Goal: Task Accomplishment & Management: Manage account settings

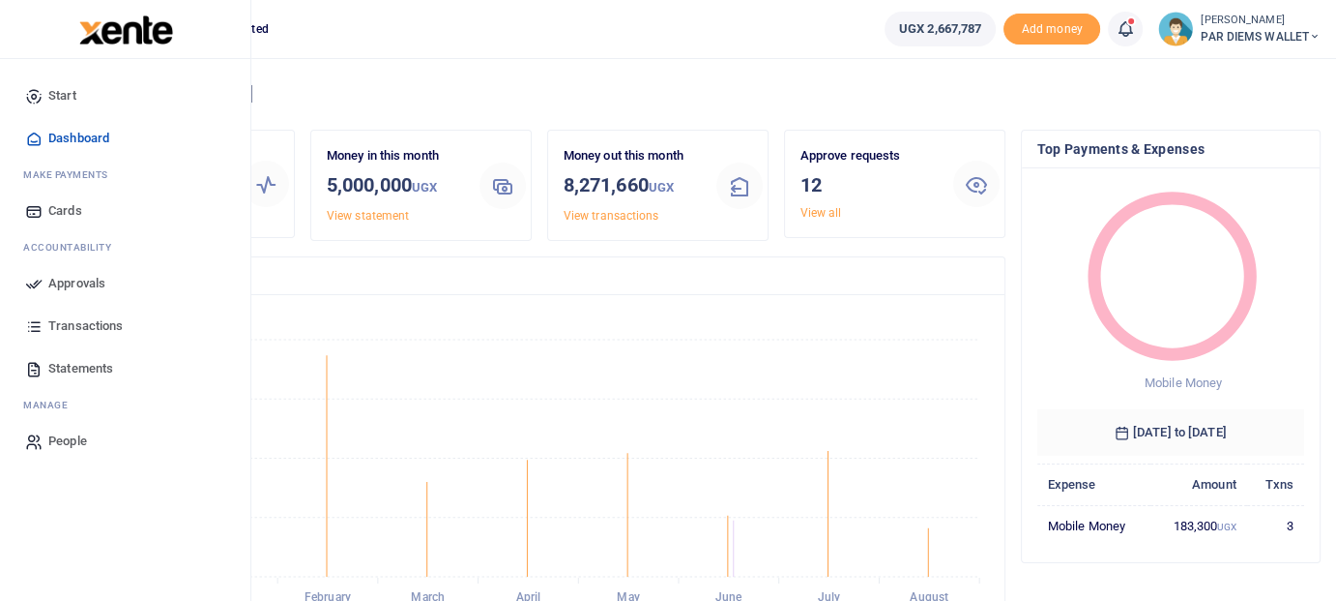
scroll to position [257, 252]
click at [82, 288] on span "Approvals" at bounding box center [76, 283] width 57 height 19
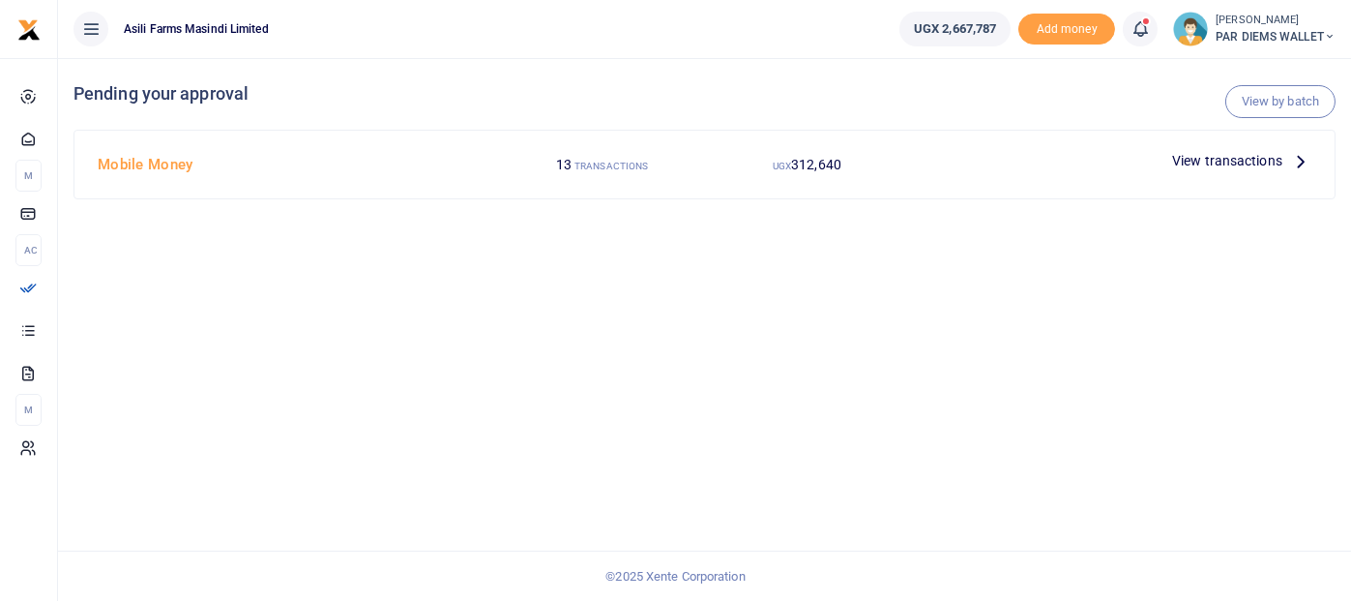
click at [1303, 161] on icon at bounding box center [1300, 160] width 21 height 21
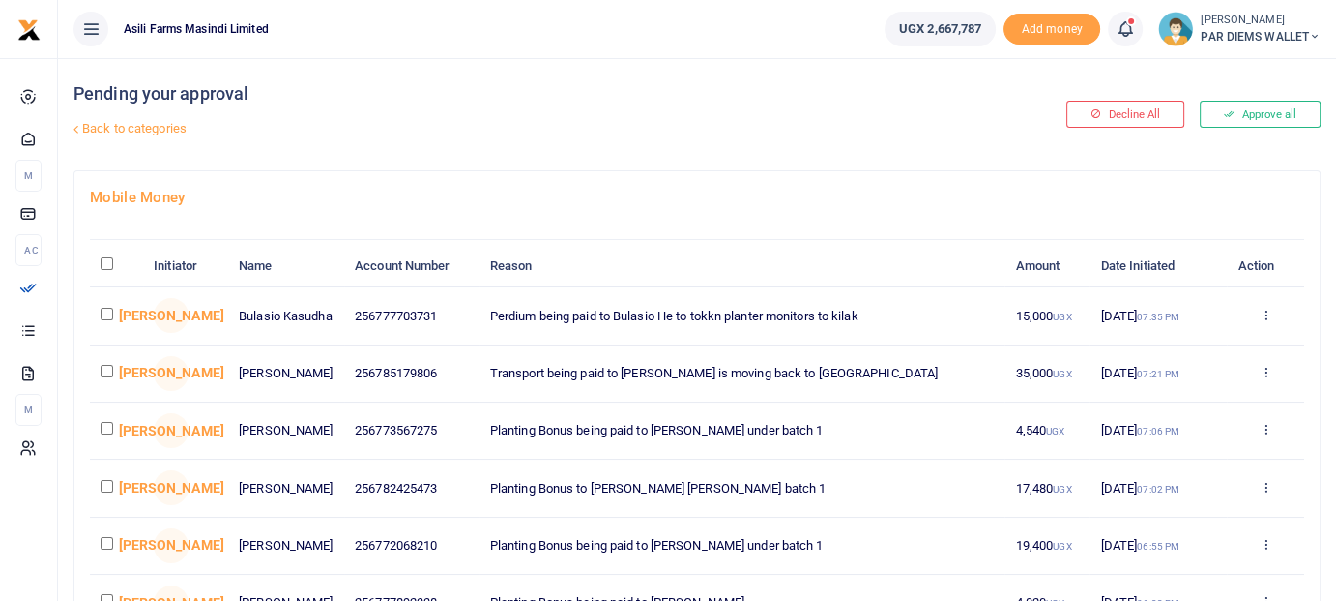
click at [112, 320] on input "checkbox" at bounding box center [107, 314] width 13 height 13
checkbox input "true"
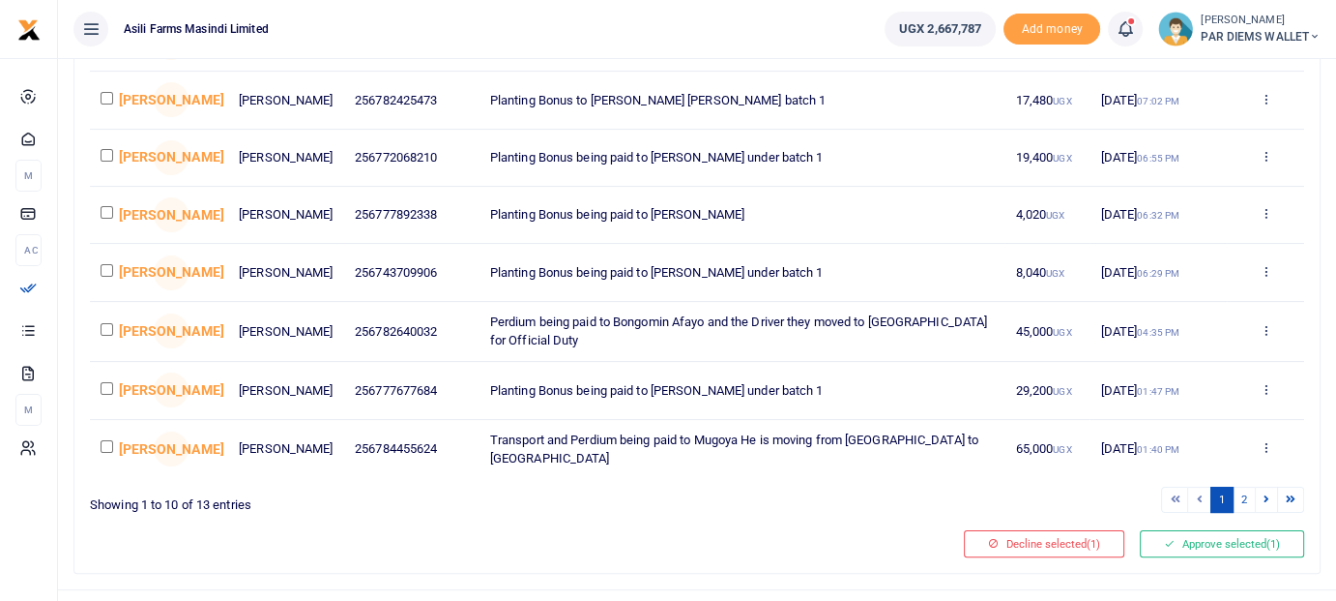
scroll to position [462, 0]
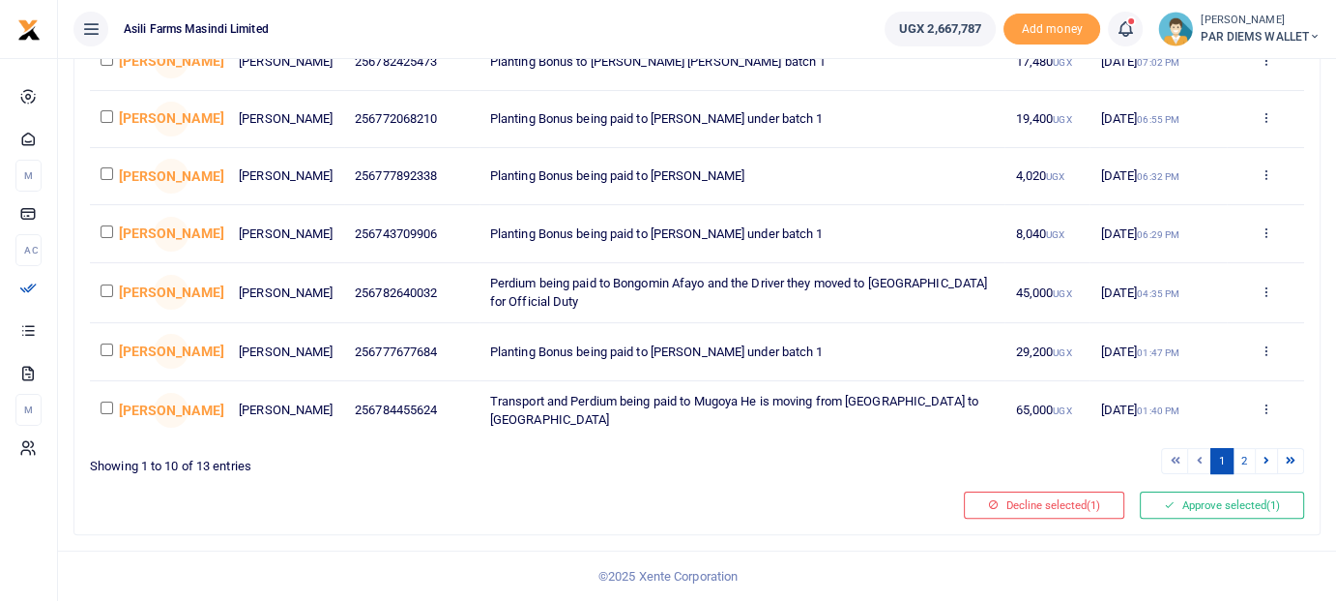
click at [111, 344] on input "checkbox" at bounding box center [107, 349] width 13 height 13
checkbox input "true"
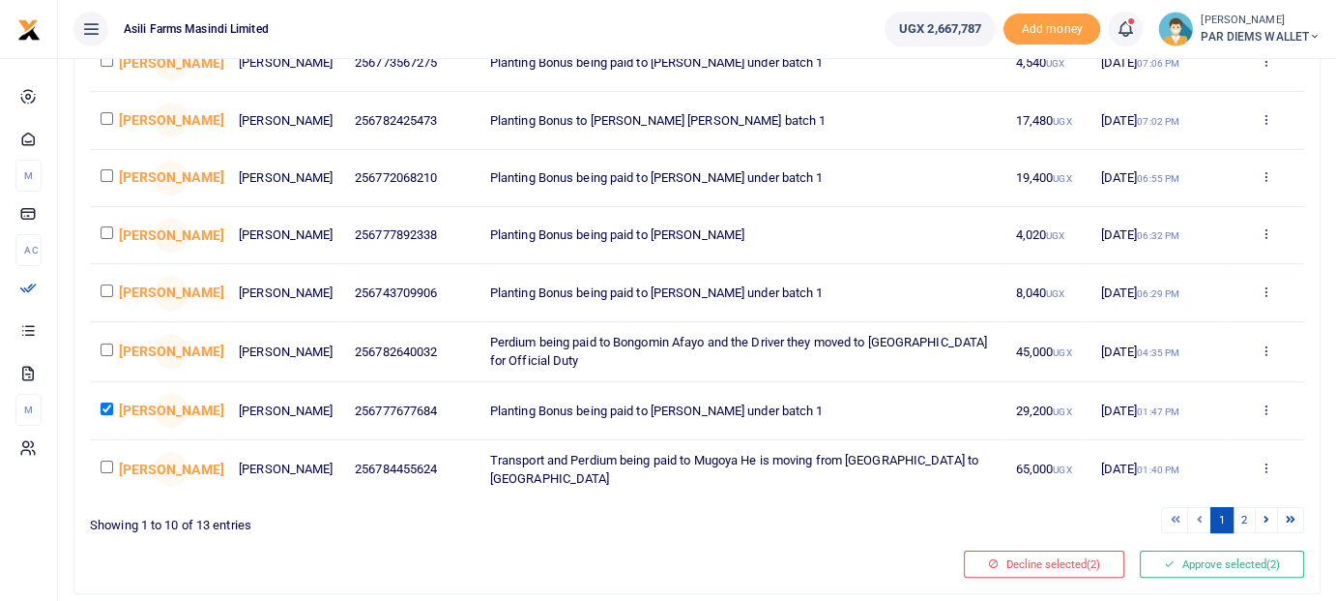
scroll to position [366, 0]
click at [103, 299] on input "checkbox" at bounding box center [107, 292] width 13 height 13
checkbox input "true"
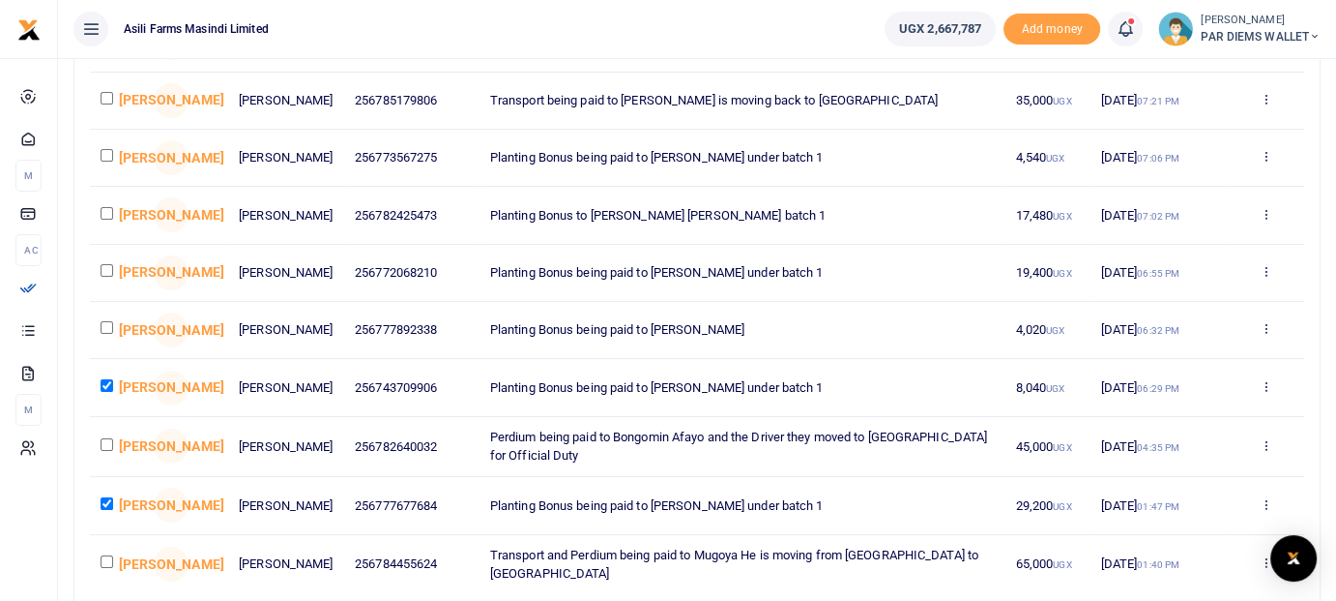
scroll to position [269, 0]
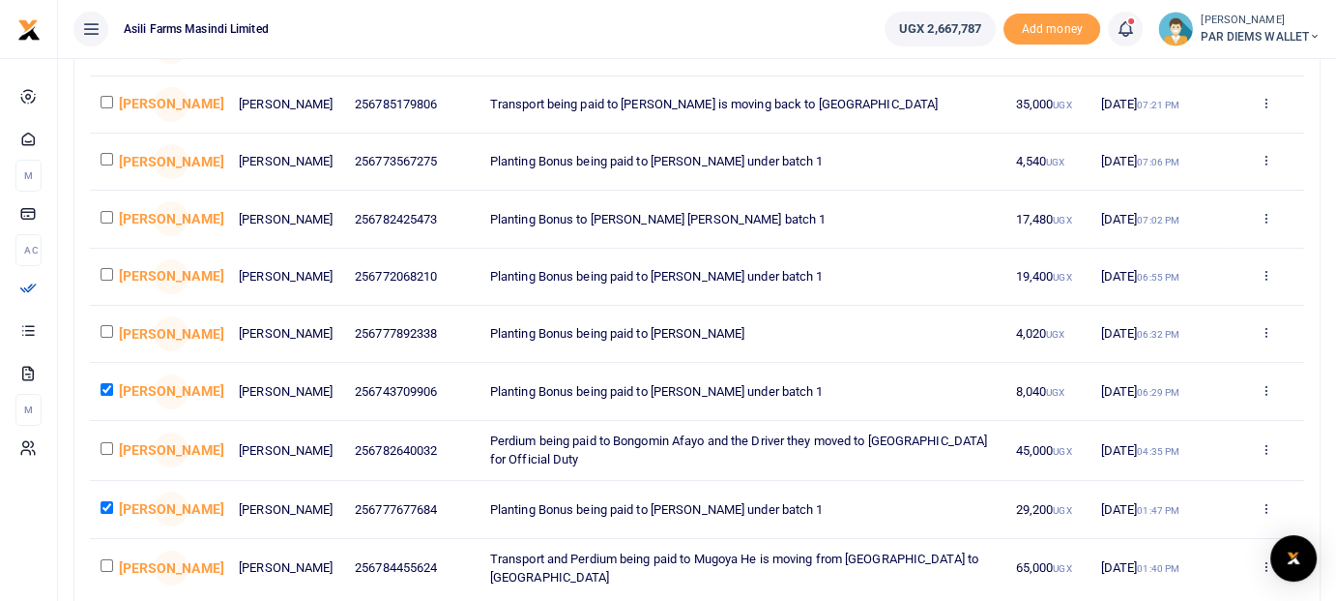
click at [108, 338] on input "checkbox" at bounding box center [107, 331] width 13 height 13
checkbox input "true"
click at [106, 280] on input "checkbox" at bounding box center [107, 274] width 13 height 13
checkbox input "true"
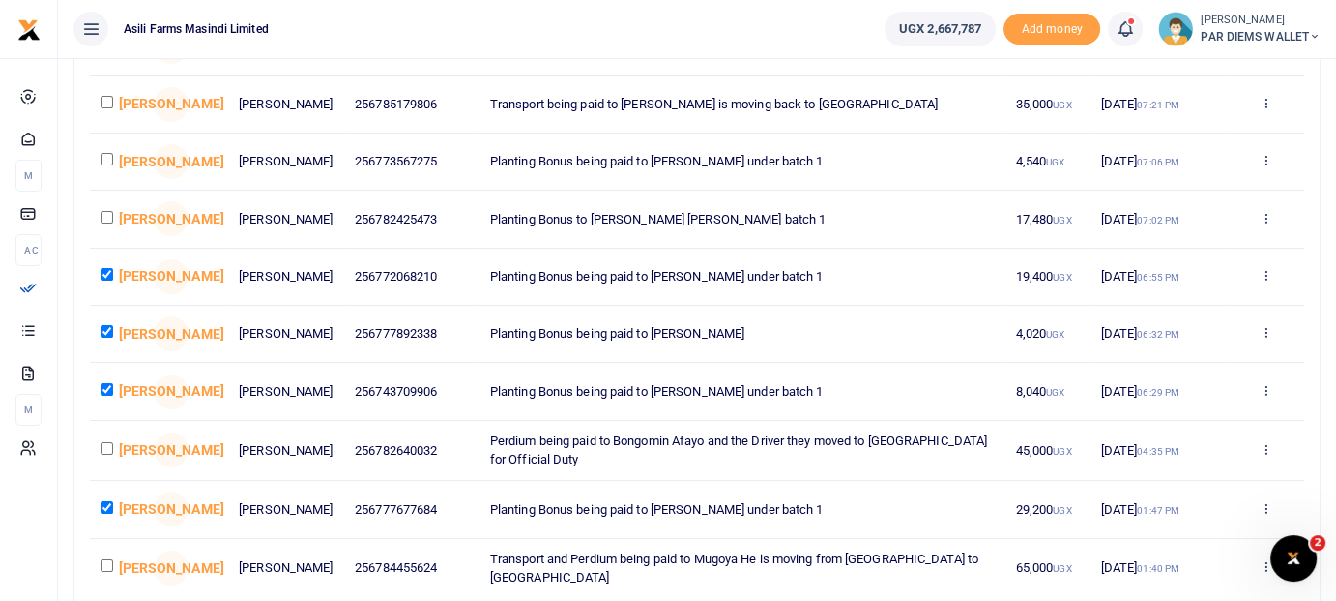
click at [110, 248] on td at bounding box center [116, 219] width 53 height 57
click at [110, 223] on input "checkbox" at bounding box center [107, 217] width 13 height 13
checkbox input "true"
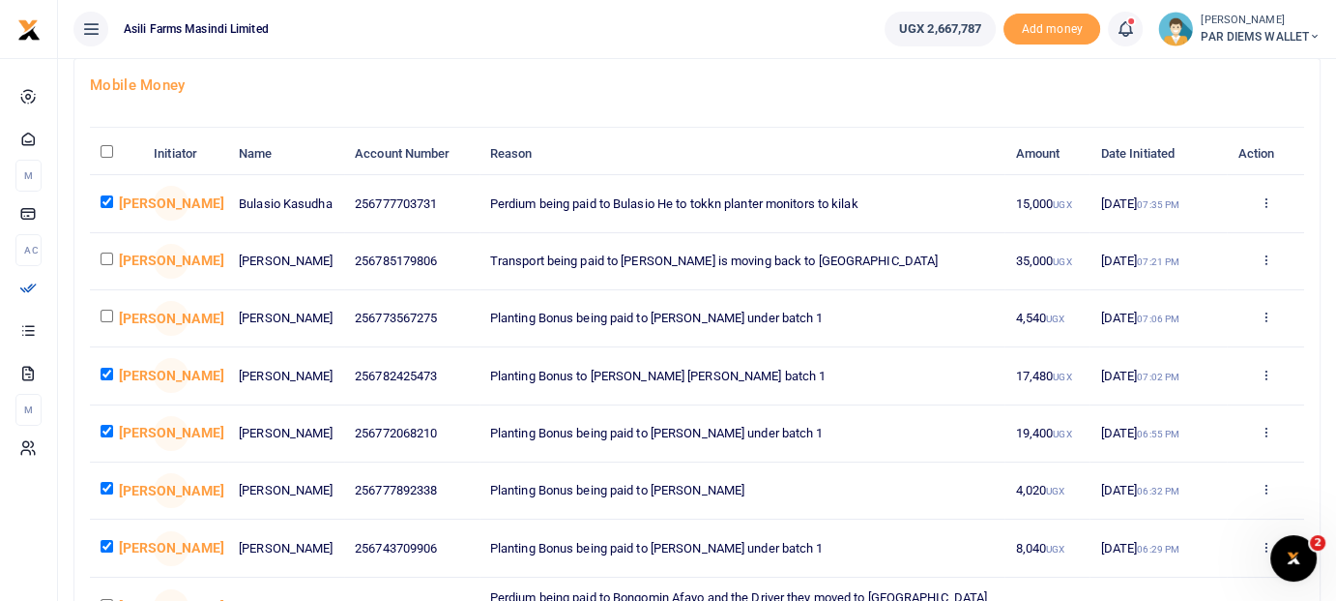
scroll to position [75, 0]
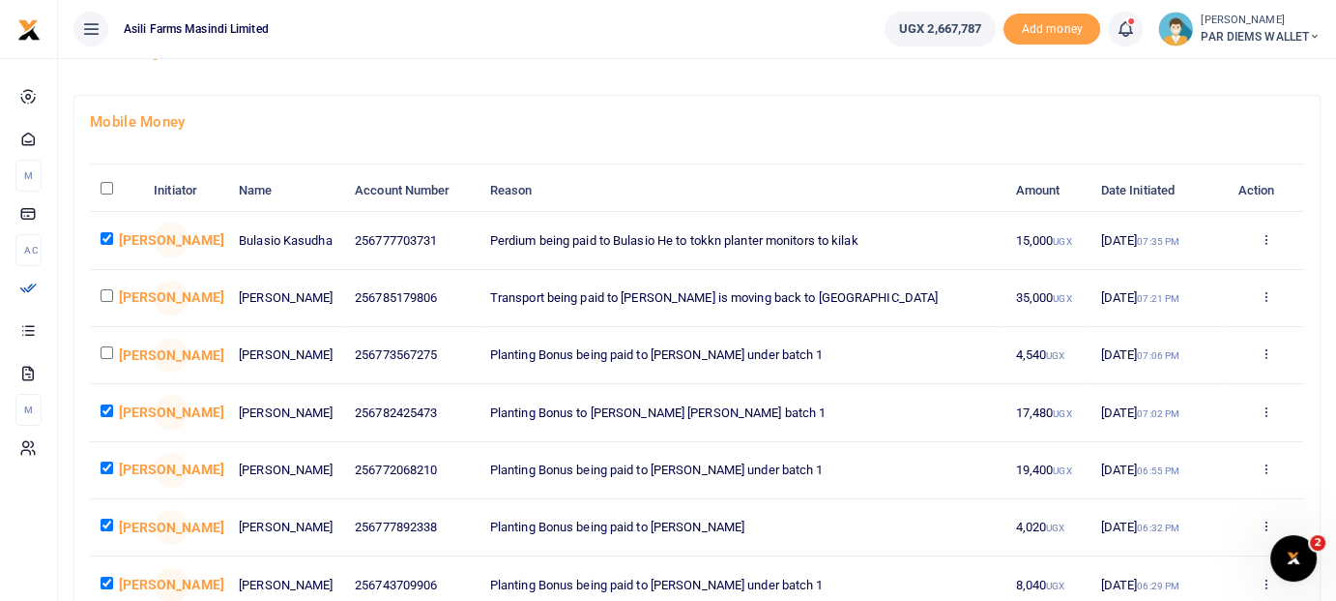
click at [107, 359] on input "checkbox" at bounding box center [107, 352] width 13 height 13
checkbox input "true"
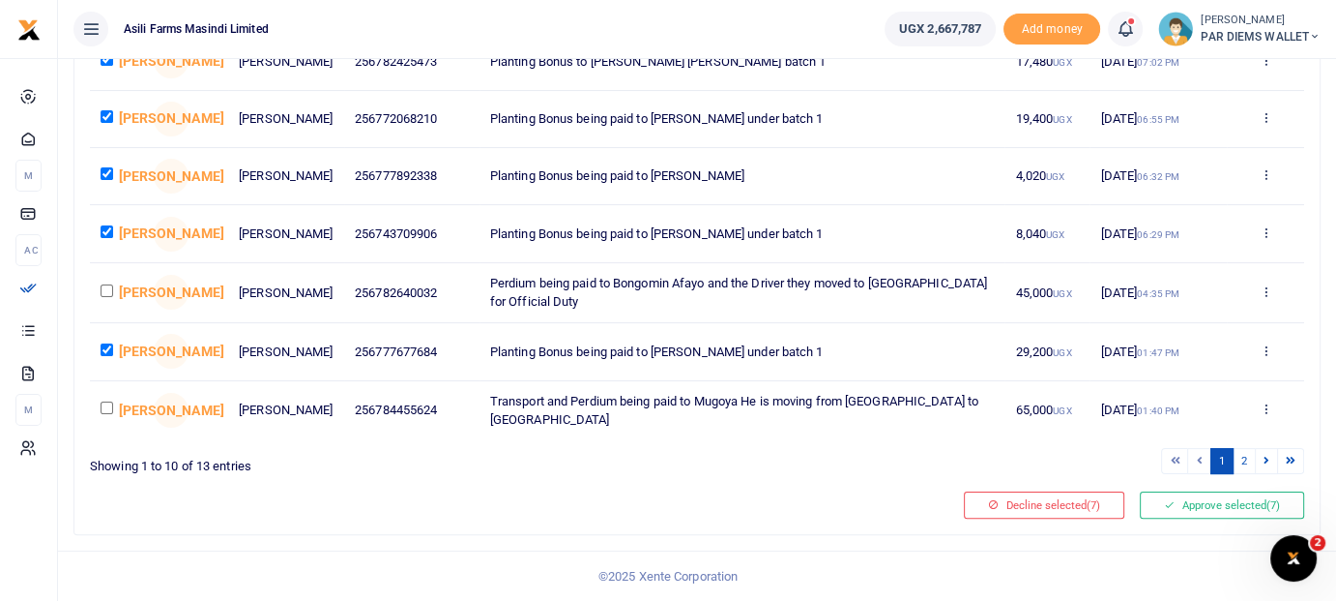
scroll to position [462, 0]
click at [1249, 512] on button "Approve selected (7)" at bounding box center [1222, 504] width 164 height 27
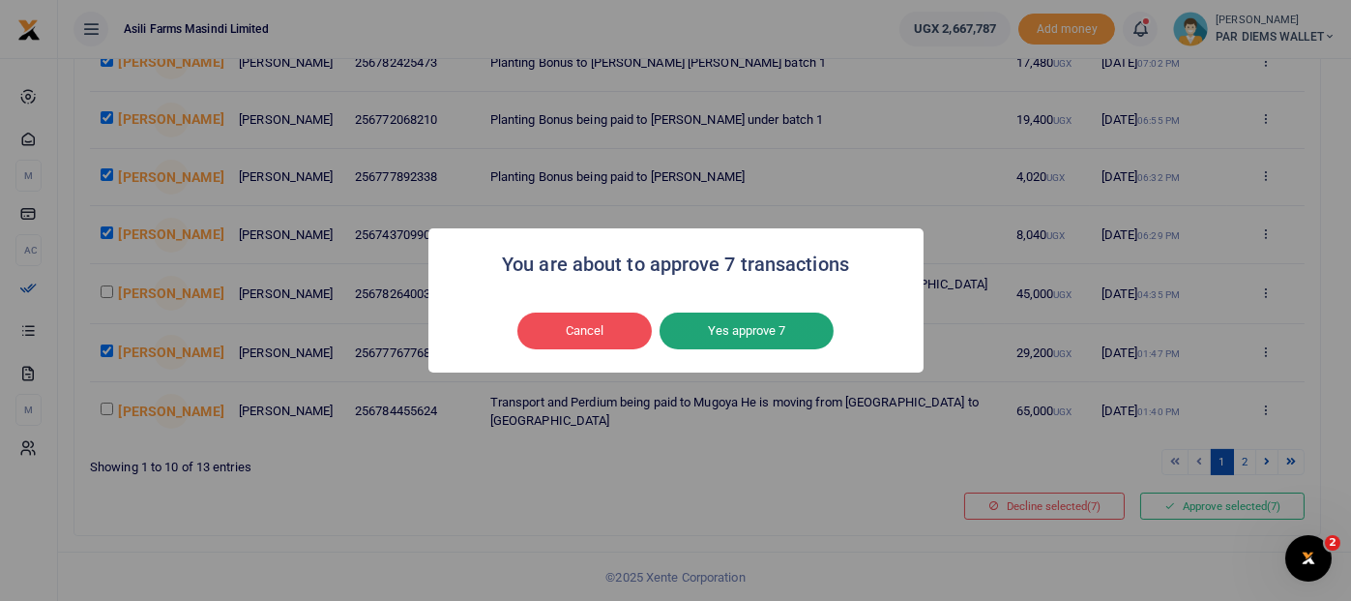
click at [760, 338] on button "Yes approve 7" at bounding box center [747, 330] width 174 height 37
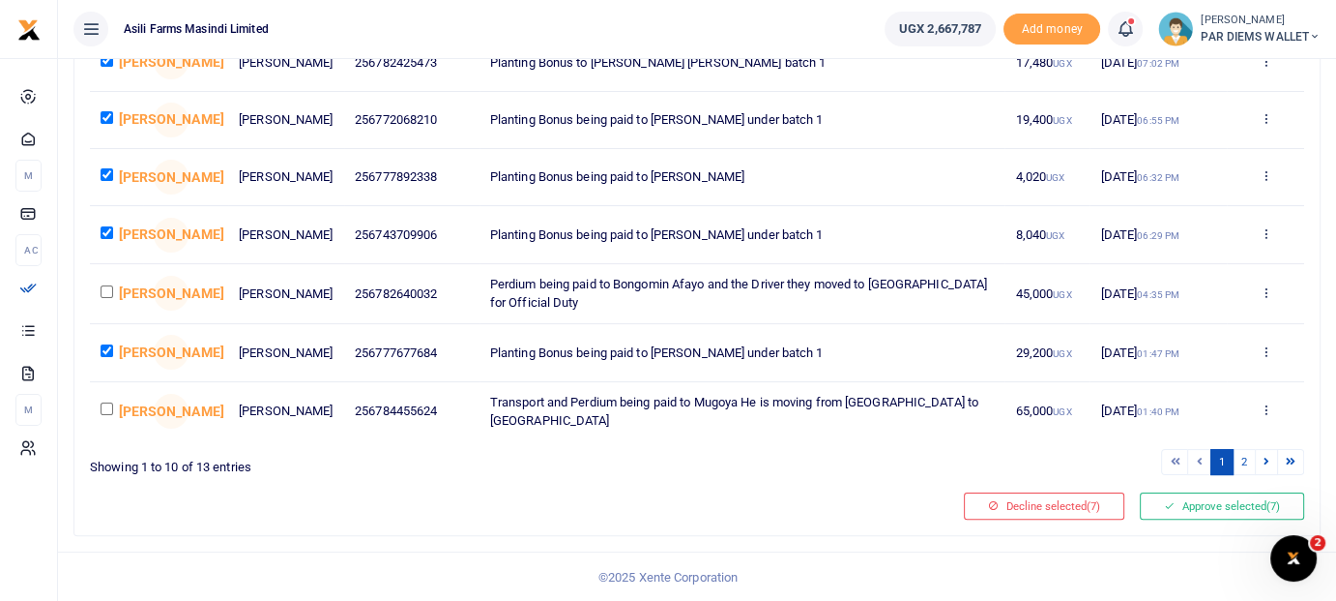
scroll to position [401, 0]
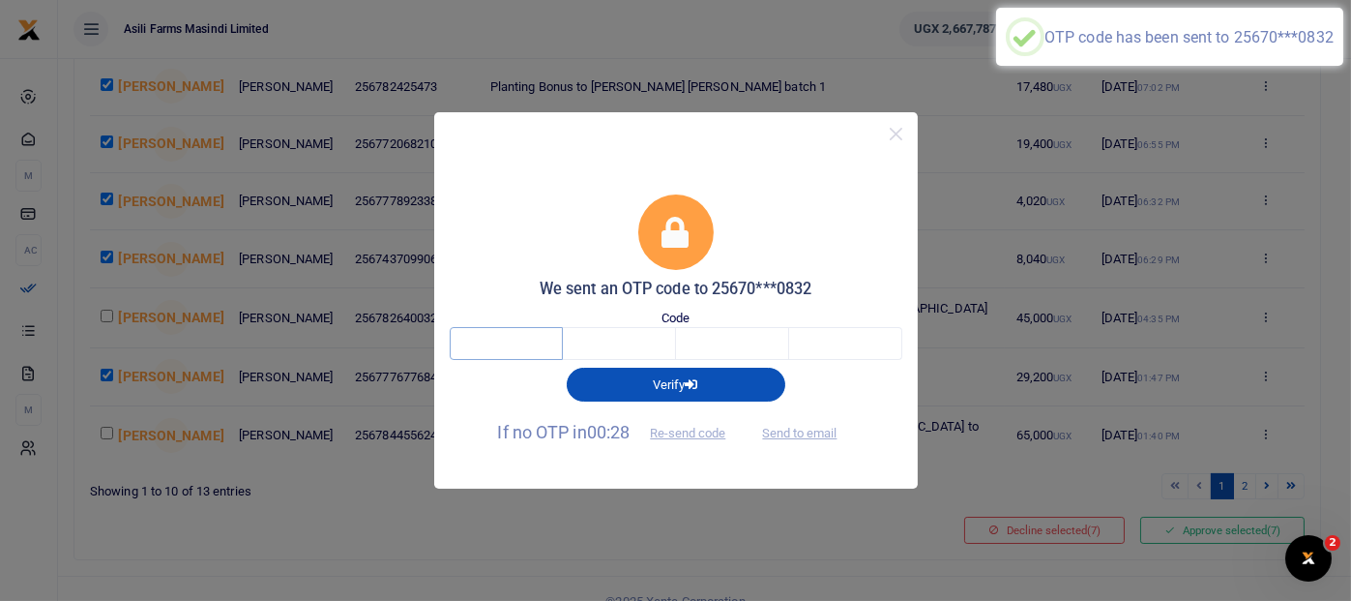
click at [531, 347] on input "text" at bounding box center [506, 343] width 113 height 33
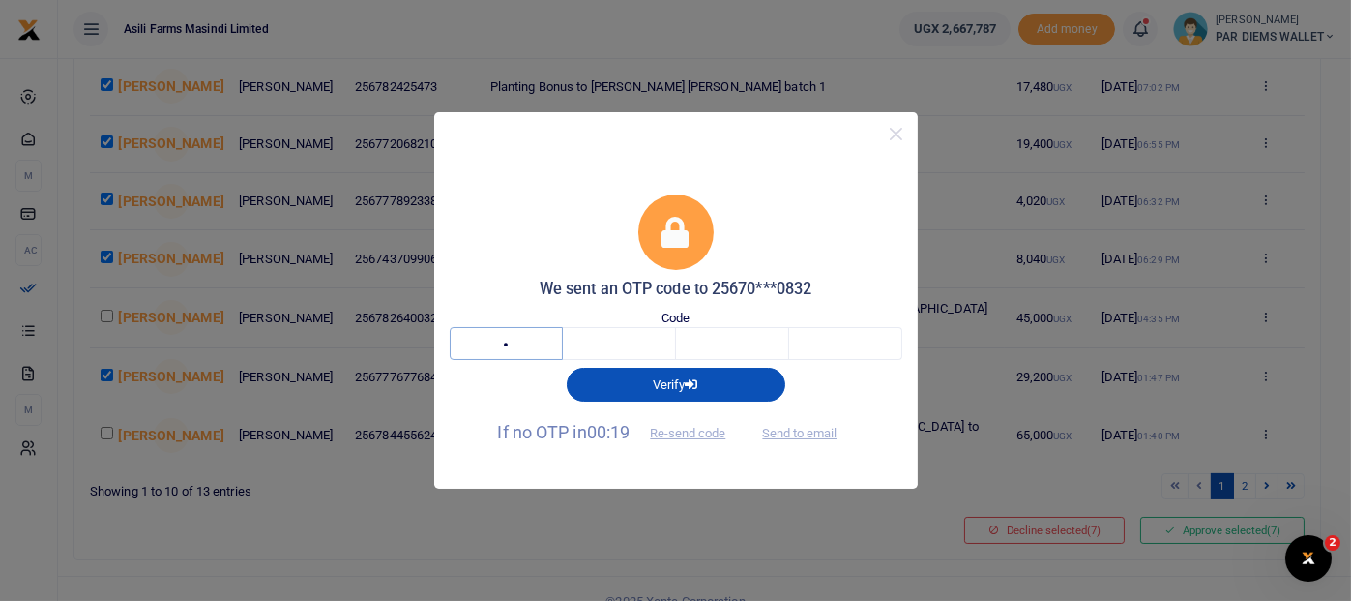
type input "5"
type input "2"
type input "8"
type input "0"
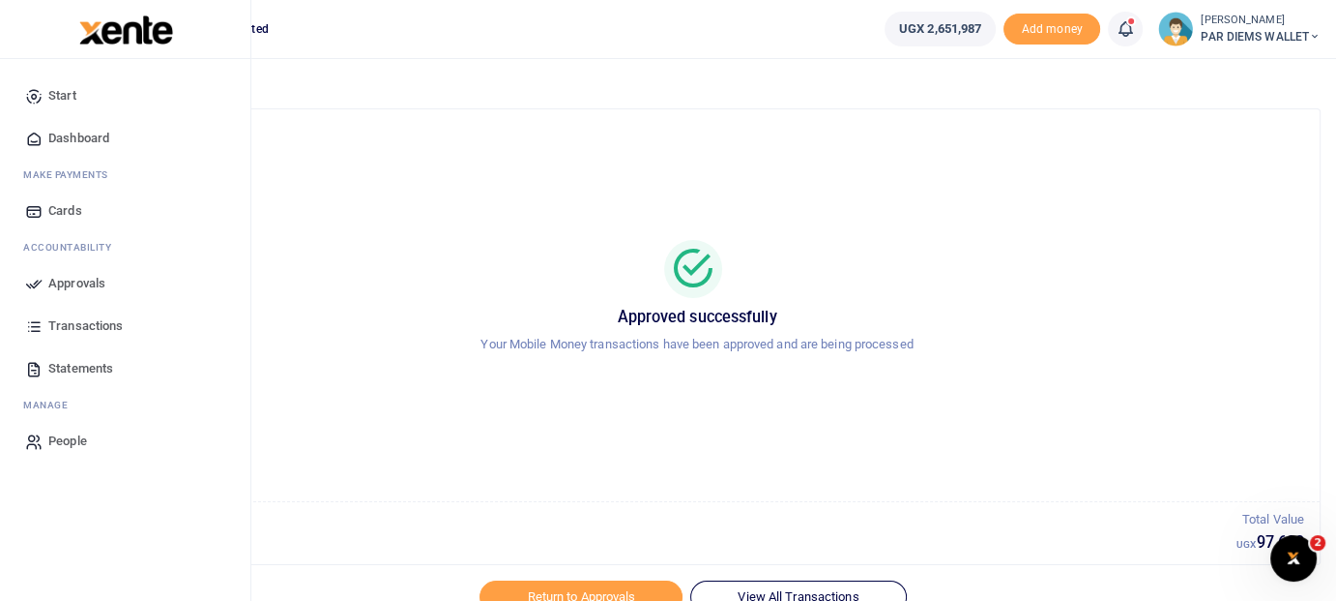
click at [73, 318] on span "Transactions" at bounding box center [85, 325] width 74 height 19
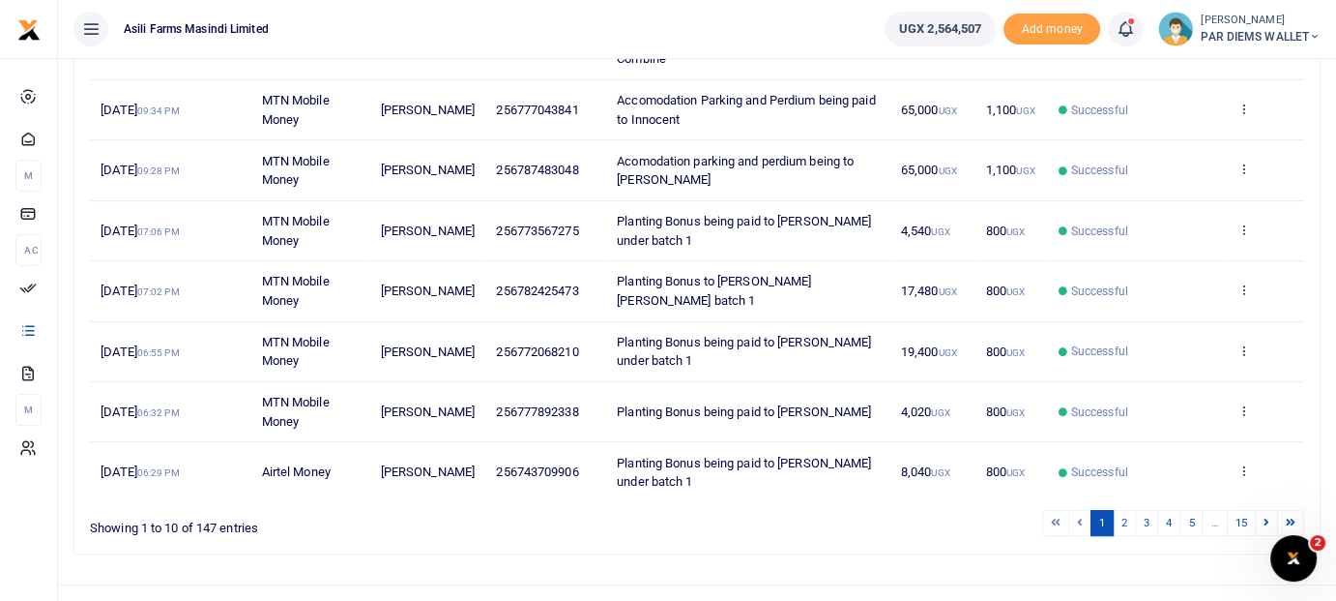
scroll to position [491, 0]
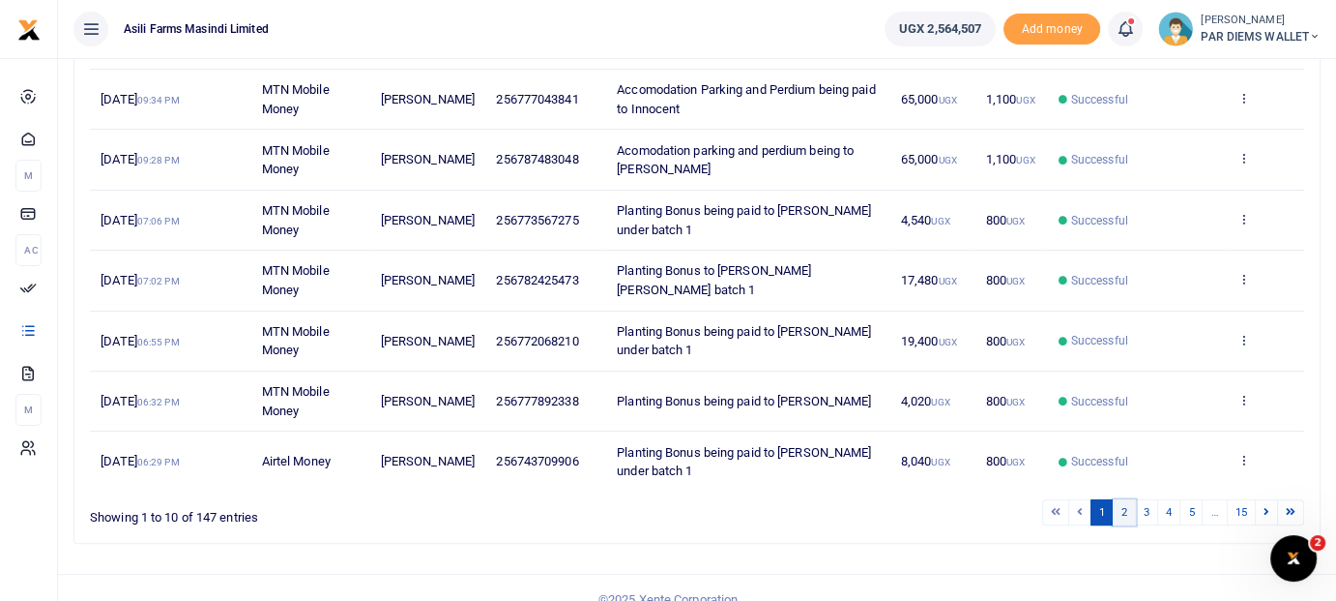
click at [1126, 499] on link "2" at bounding box center [1124, 512] width 23 height 26
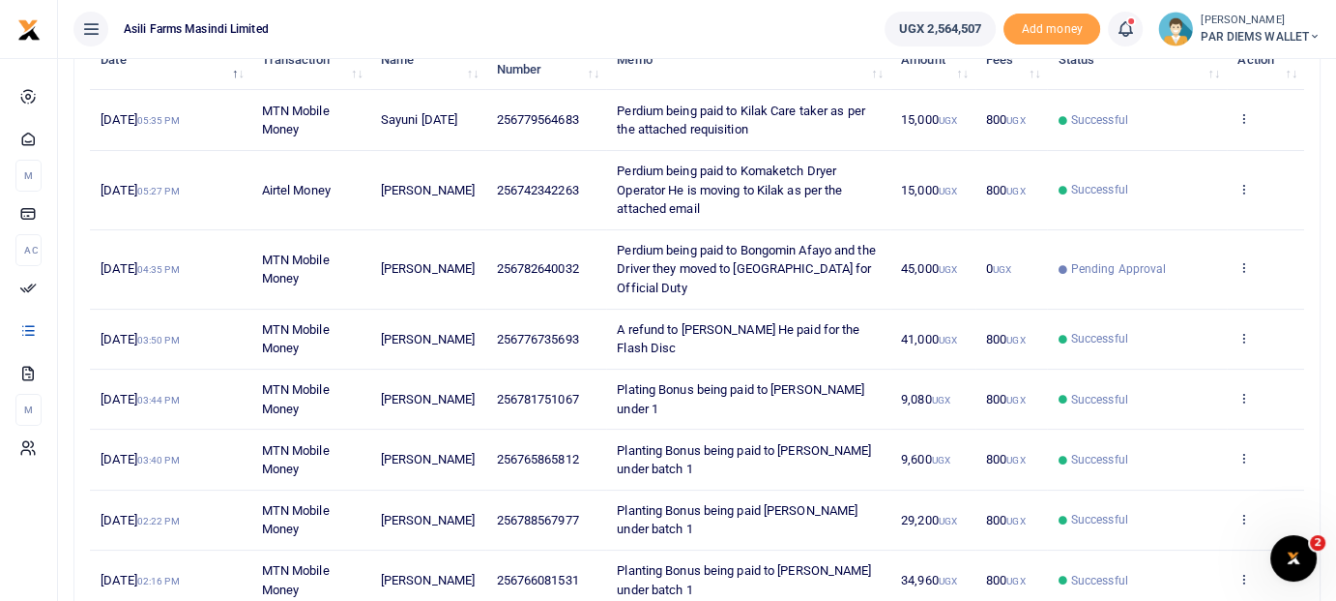
scroll to position [511, 0]
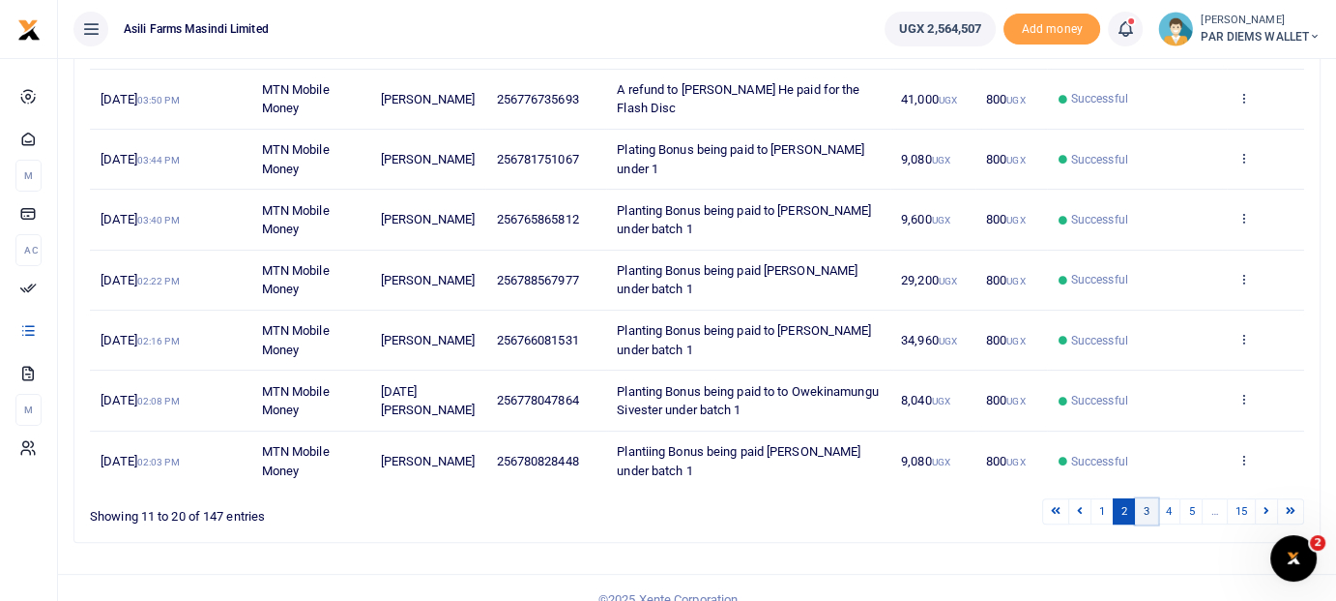
click at [1147, 498] on link "3" at bounding box center [1146, 511] width 23 height 26
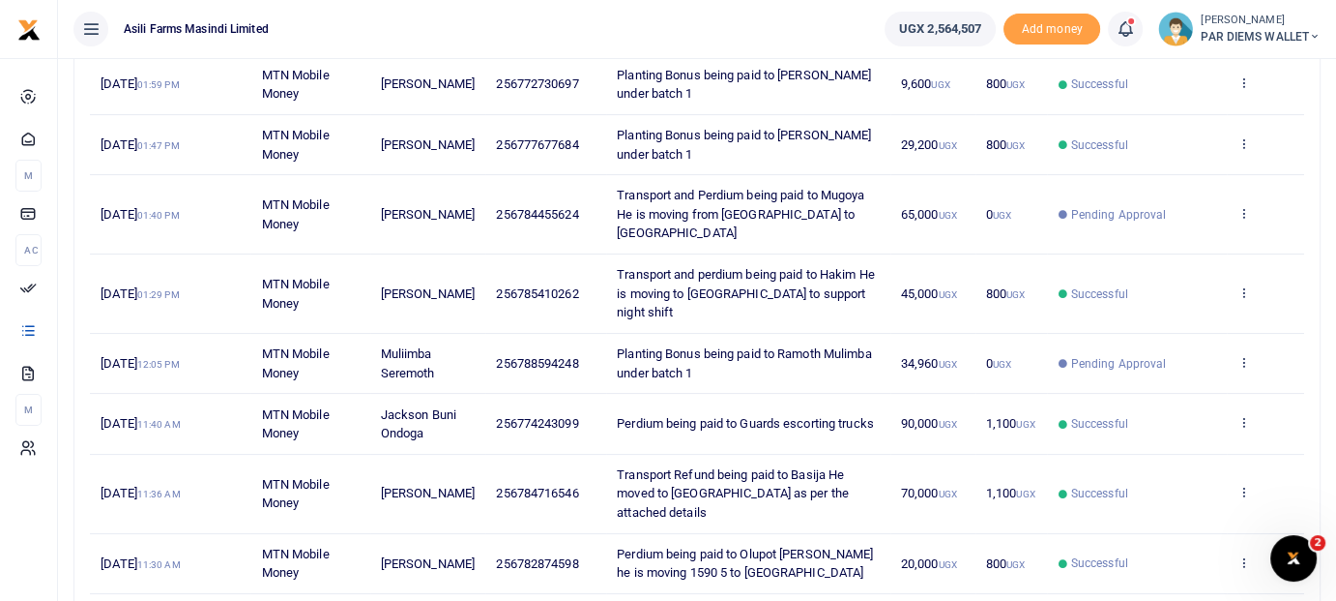
scroll to position [298, 0]
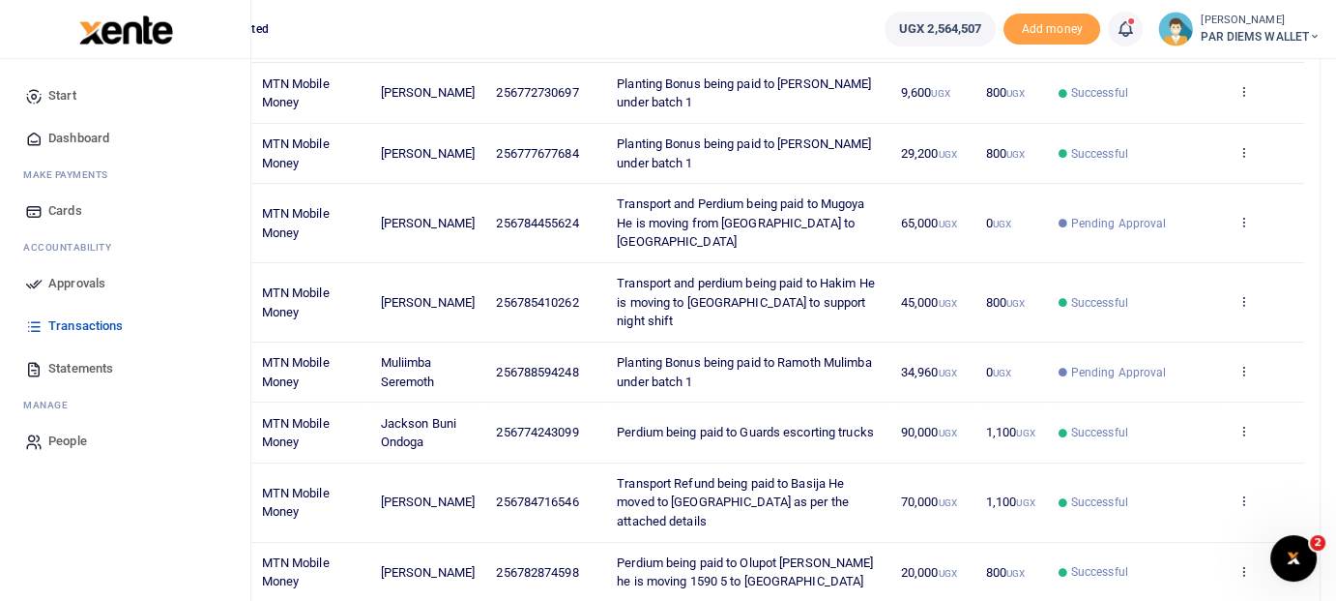
click at [54, 287] on span "Approvals" at bounding box center [76, 283] width 57 height 19
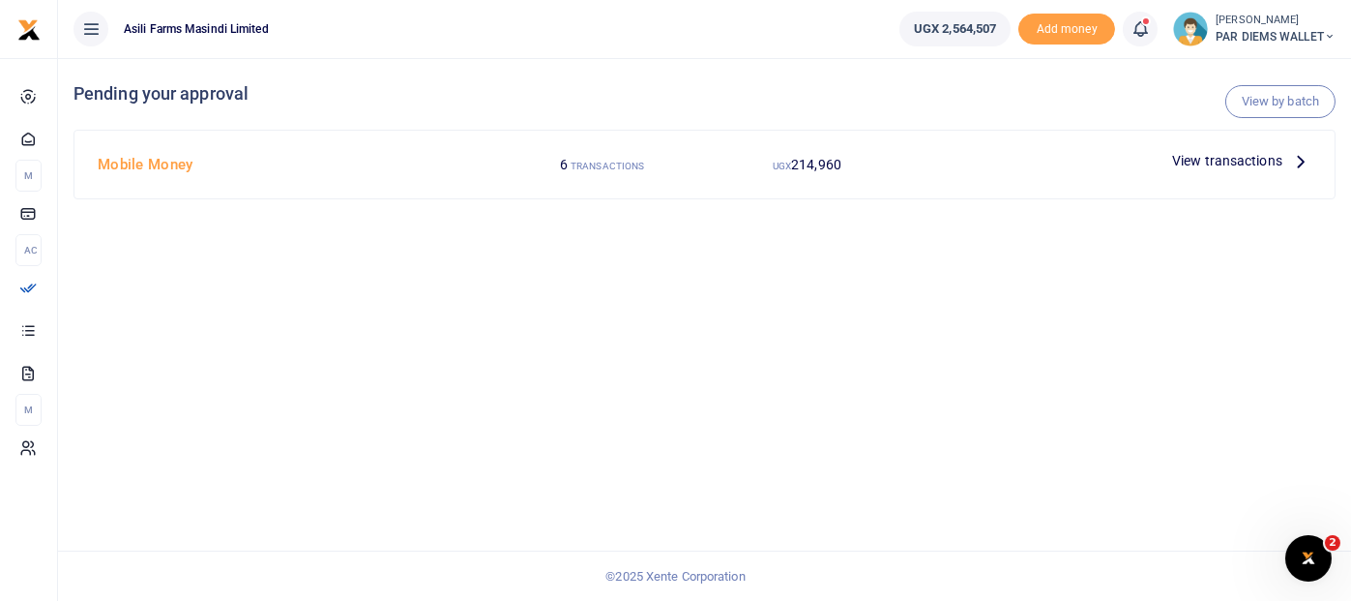
click at [1305, 163] on icon at bounding box center [1300, 160] width 21 height 21
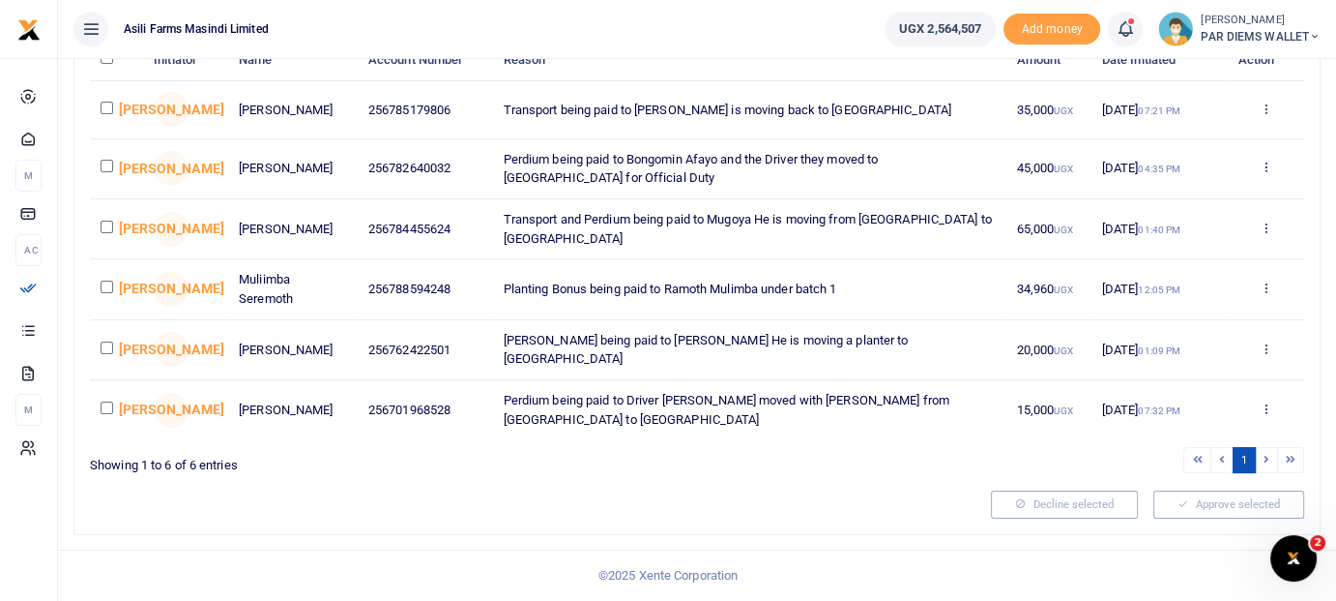
scroll to position [221, 0]
click at [1268, 463] on li at bounding box center [1267, 460] width 22 height 26
click at [1294, 462] on li at bounding box center [1291, 460] width 26 height 26
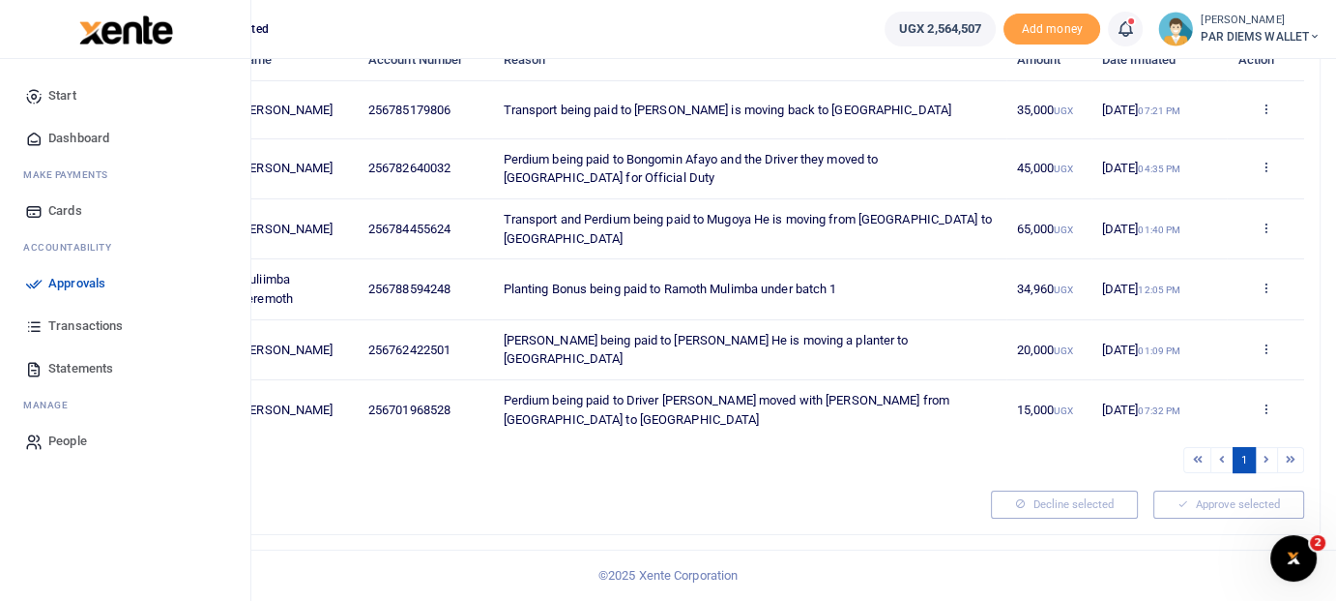
click at [62, 329] on span "Transactions" at bounding box center [85, 325] width 74 height 19
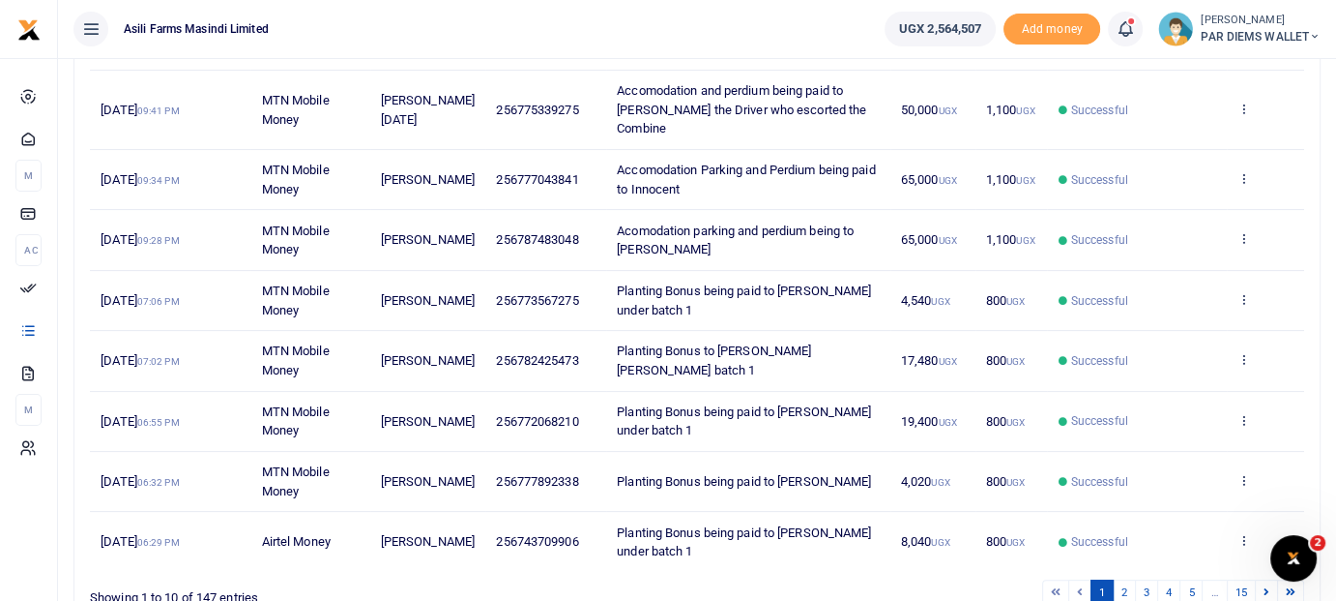
scroll to position [491, 0]
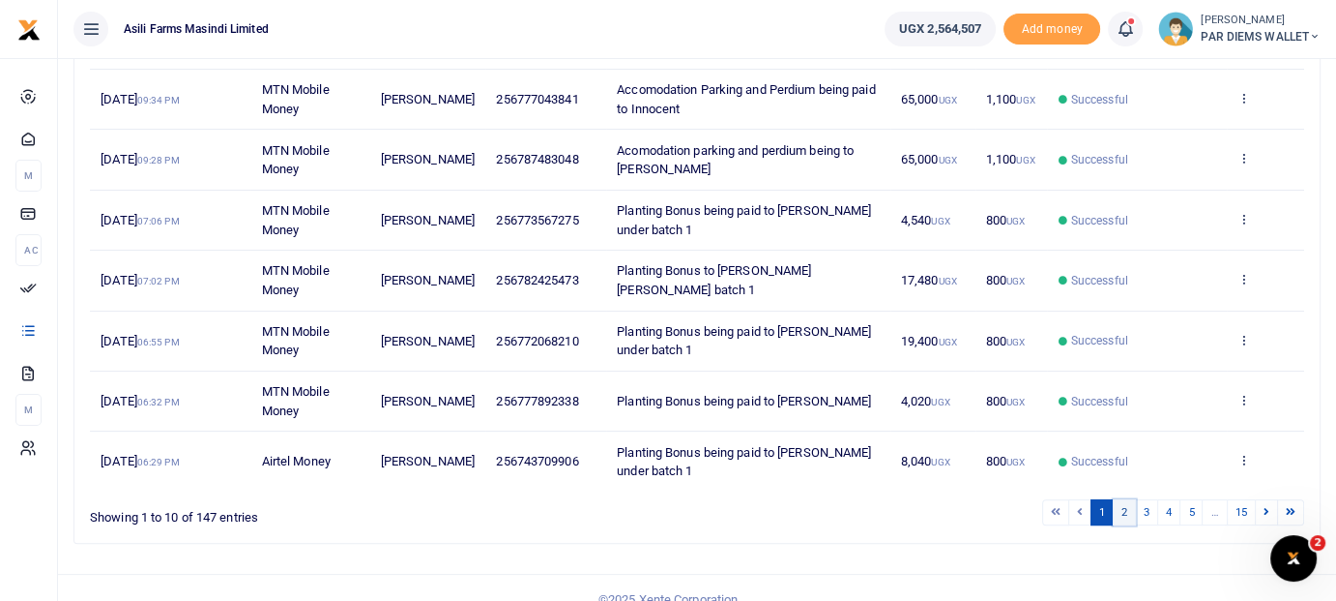
click at [1130, 499] on link "2" at bounding box center [1124, 512] width 23 height 26
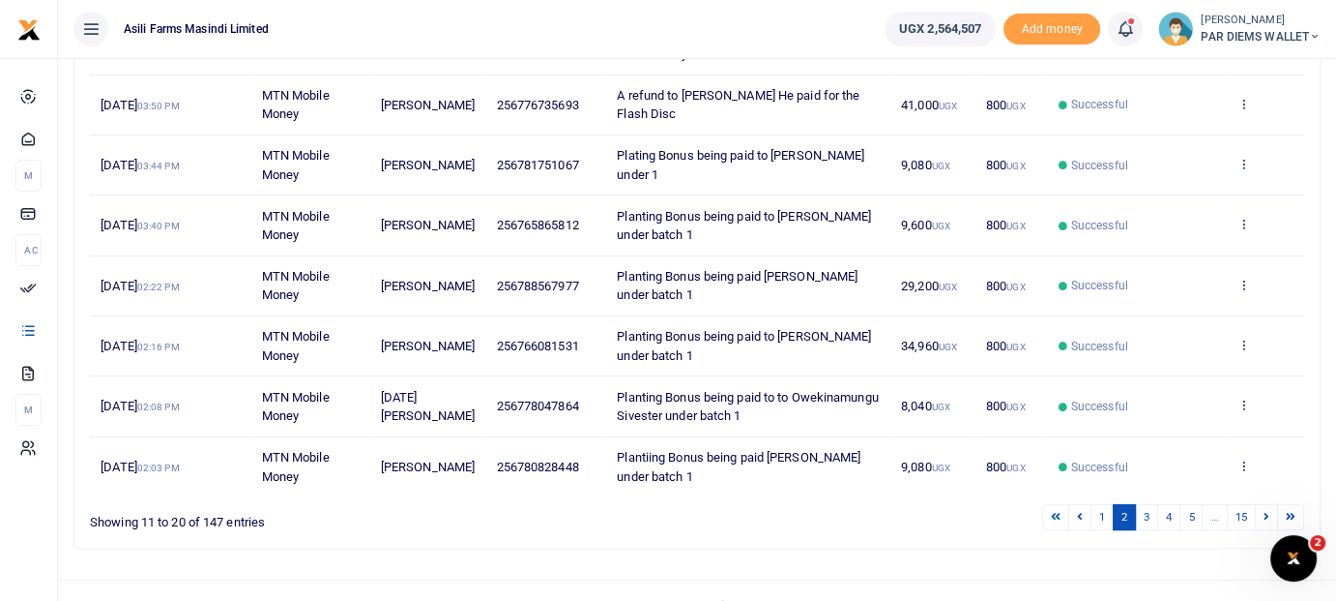
scroll to position [511, 0]
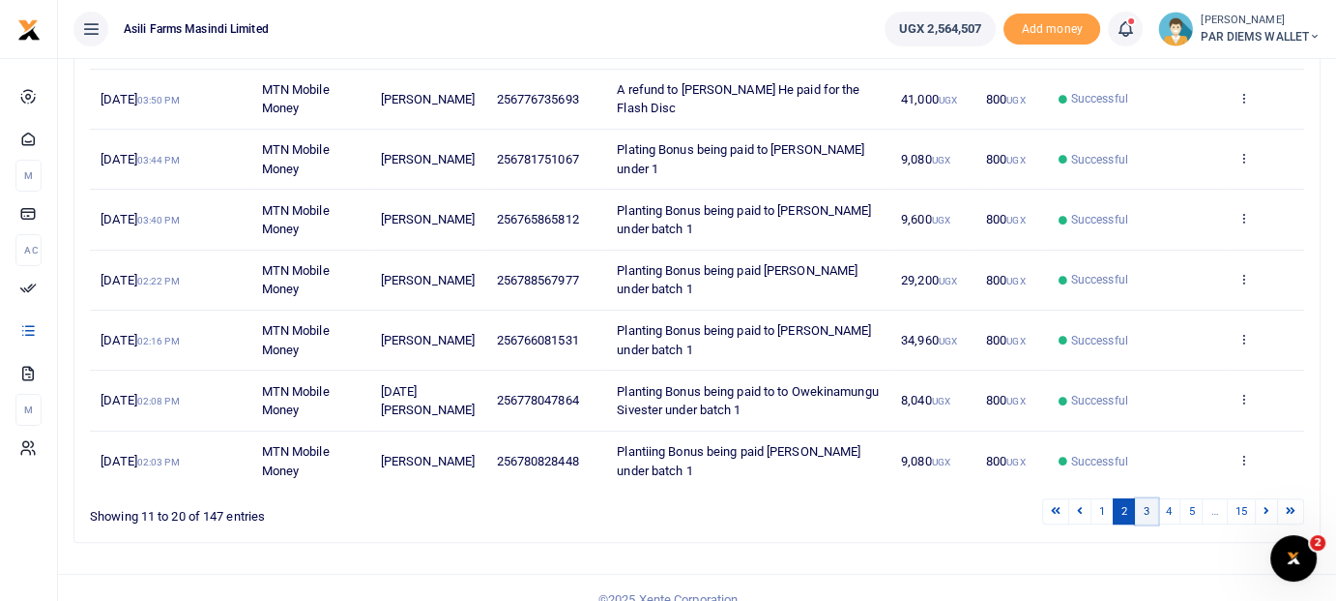
click at [1152, 498] on link "3" at bounding box center [1146, 511] width 23 height 26
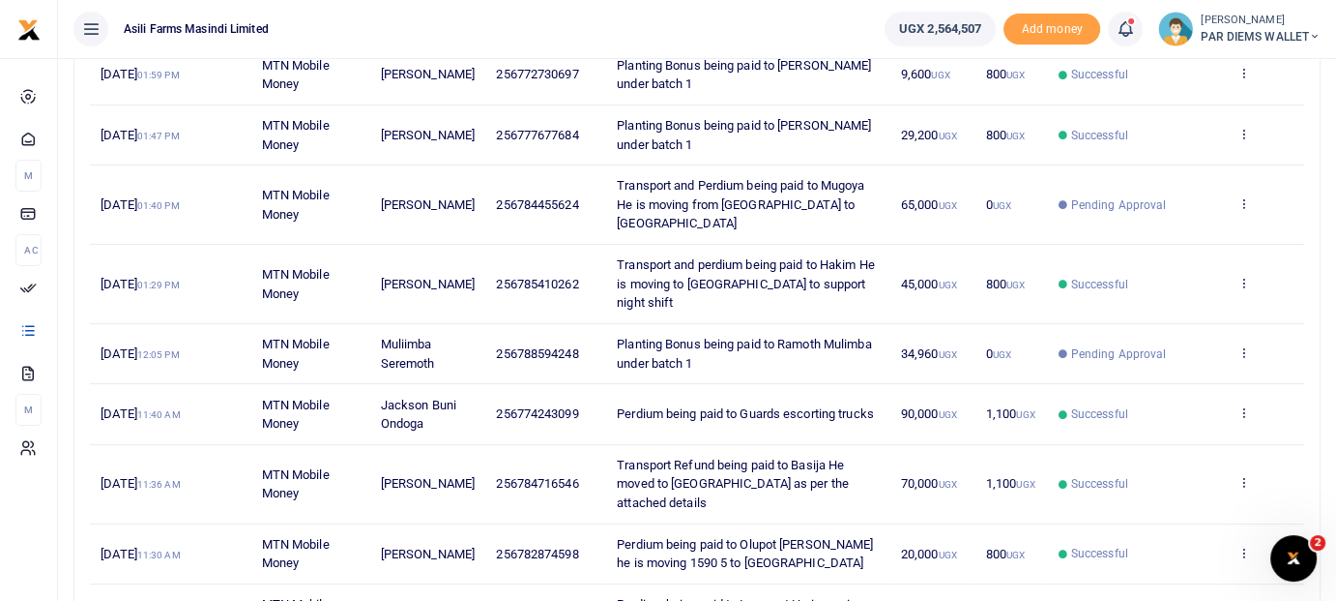
scroll to position [298, 0]
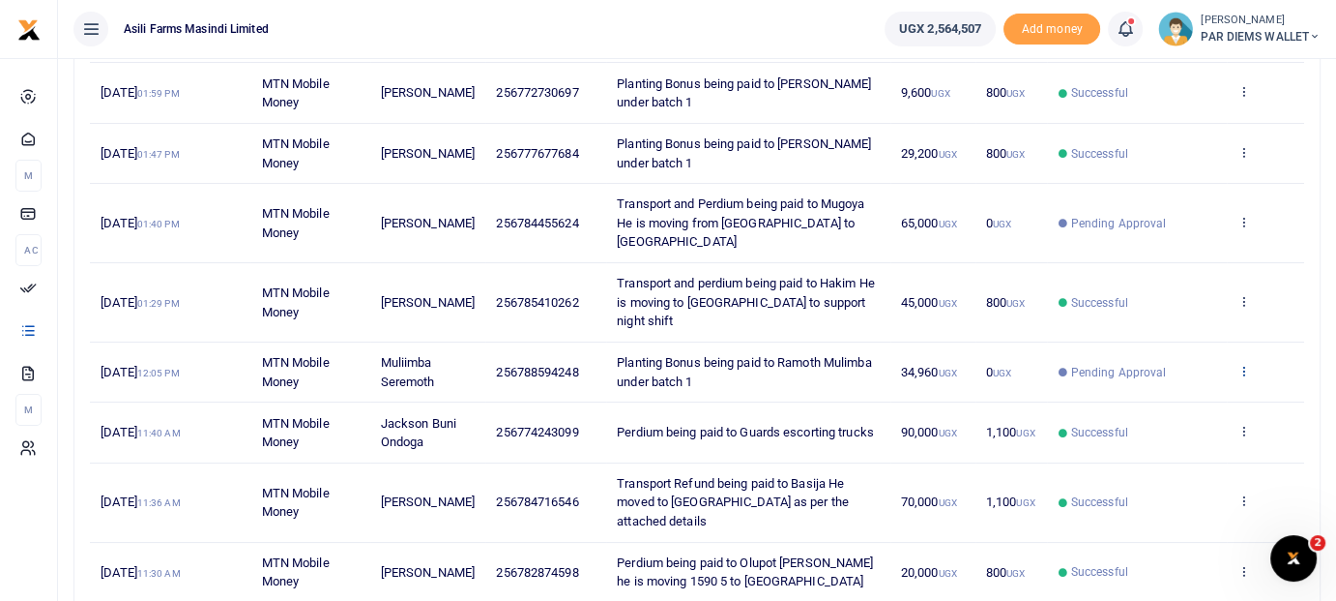
click at [1243, 364] on icon at bounding box center [1244, 371] width 13 height 14
click at [1180, 362] on link "View details" at bounding box center [1174, 363] width 153 height 27
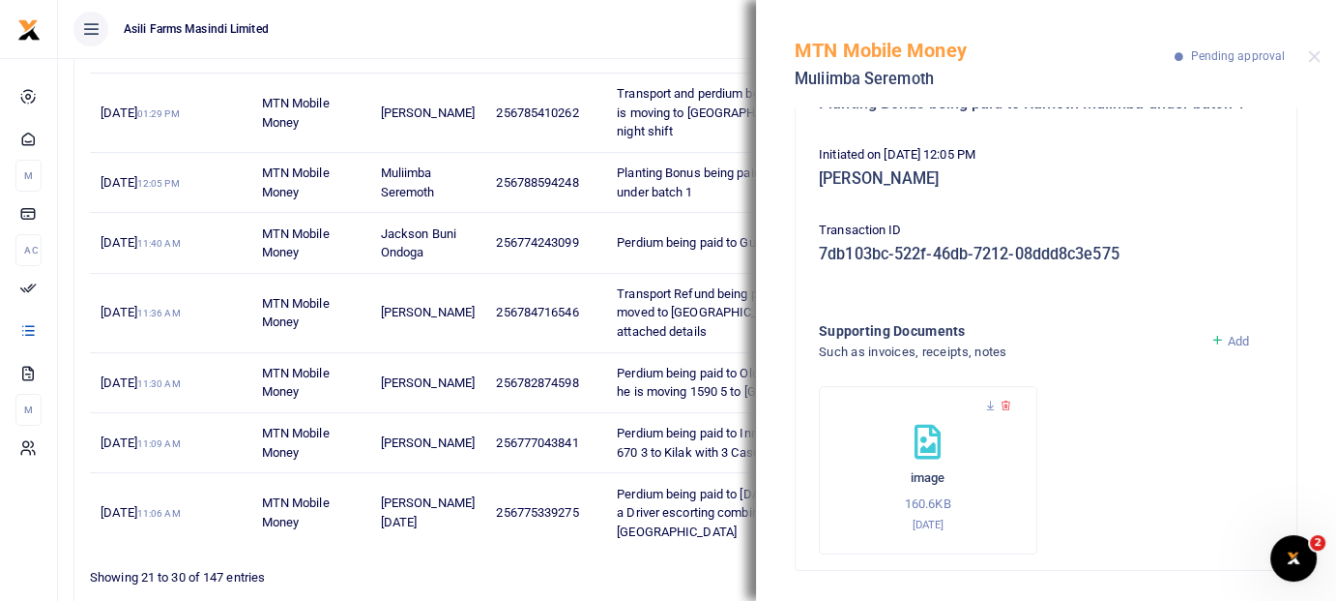
scroll to position [491, 0]
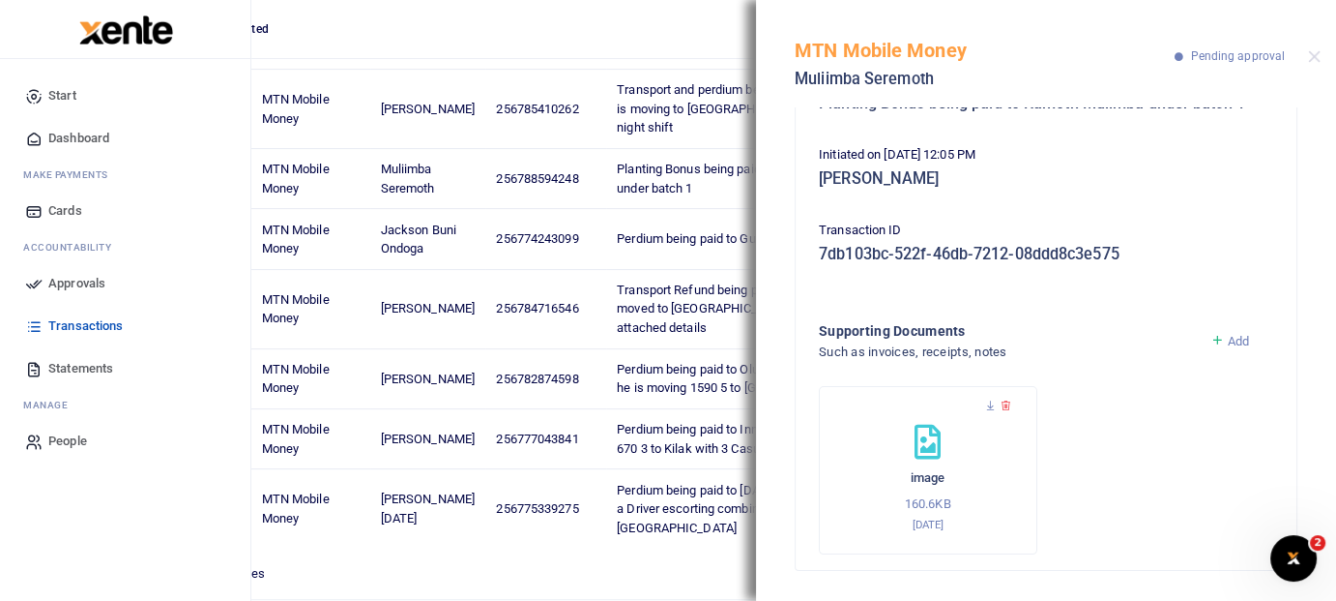
click at [71, 288] on span "Approvals" at bounding box center [76, 283] width 57 height 19
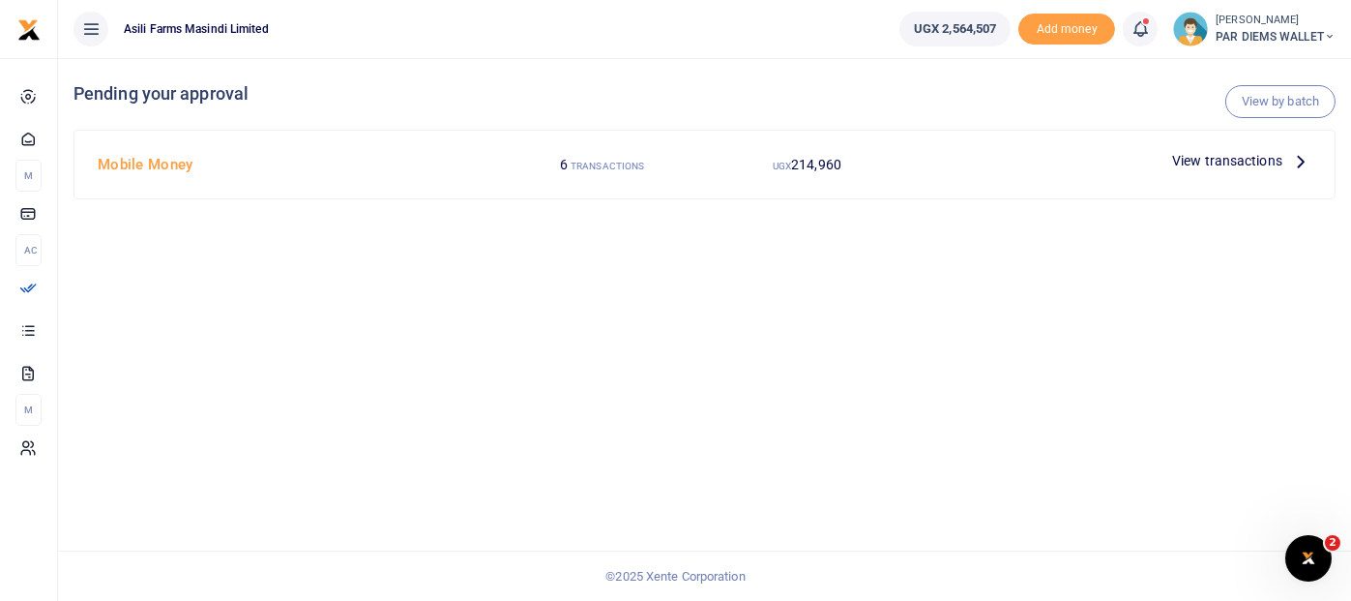
click at [1305, 161] on icon at bounding box center [1300, 160] width 21 height 21
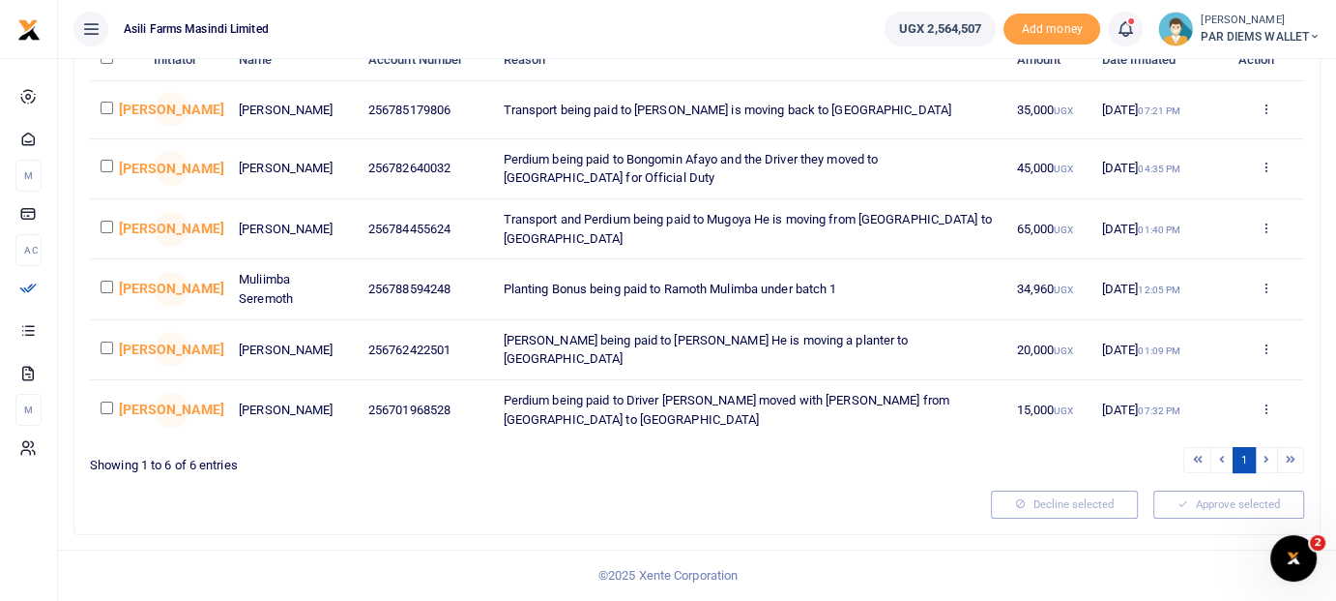
scroll to position [221, 0]
click at [113, 296] on td at bounding box center [116, 289] width 53 height 60
click at [108, 293] on input "checkbox" at bounding box center [107, 286] width 13 height 13
checkbox input "true"
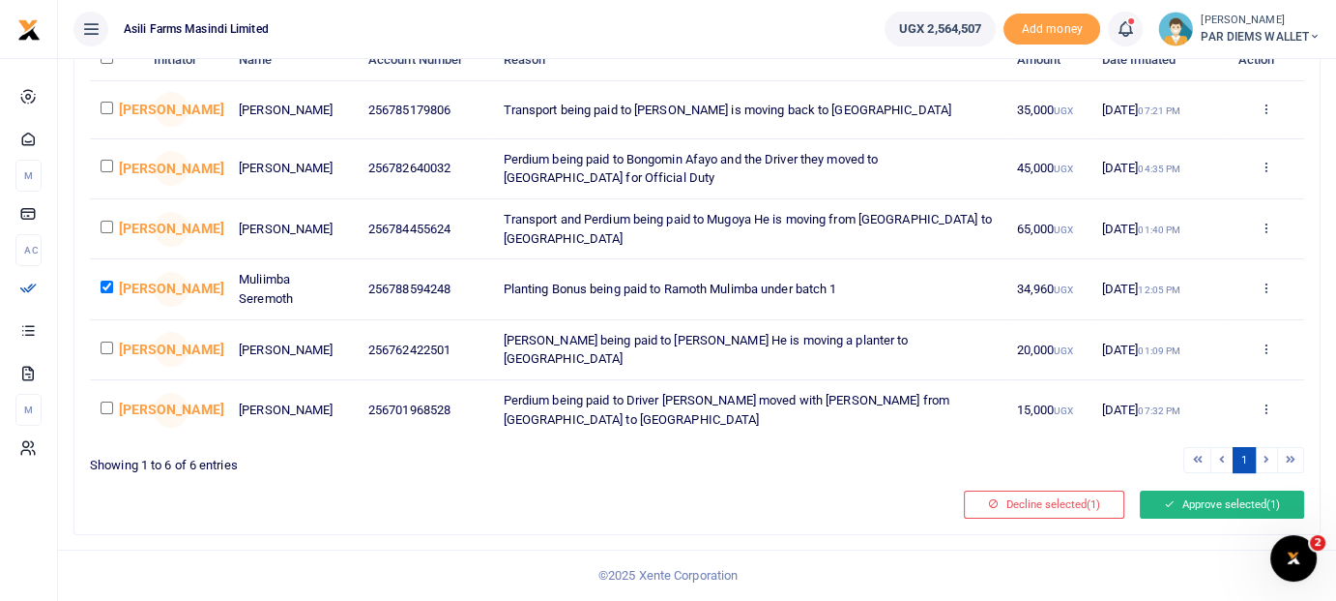
click at [1202, 503] on button "Approve selected (1)" at bounding box center [1222, 503] width 164 height 27
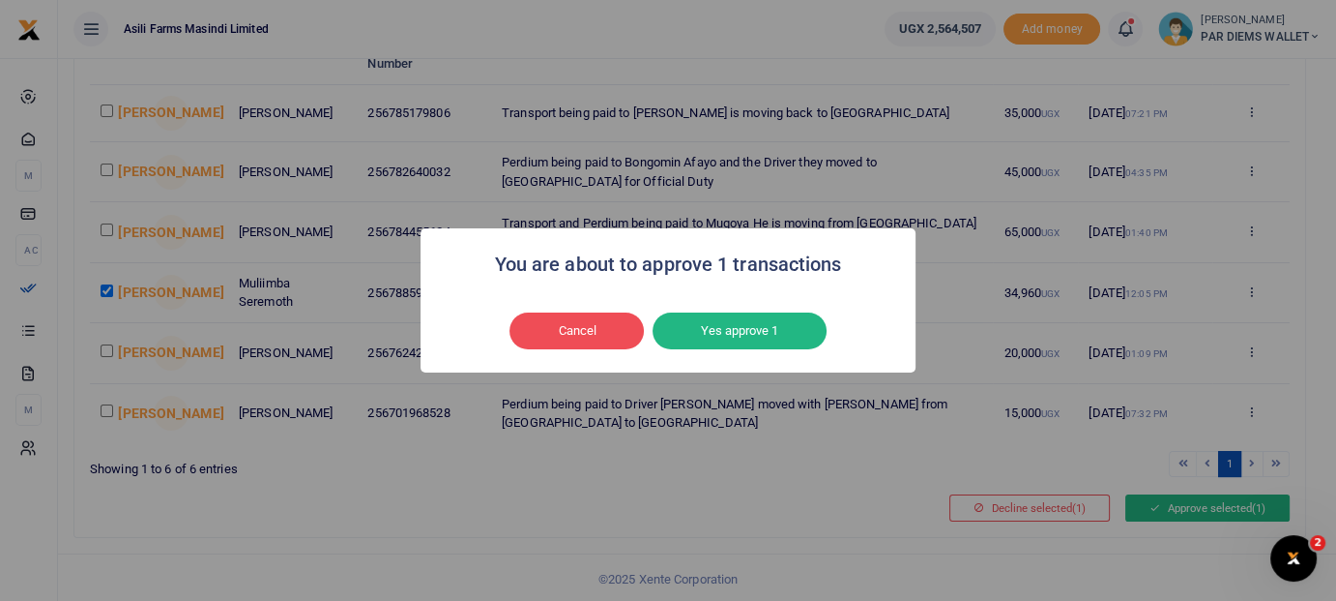
scroll to position [200, 0]
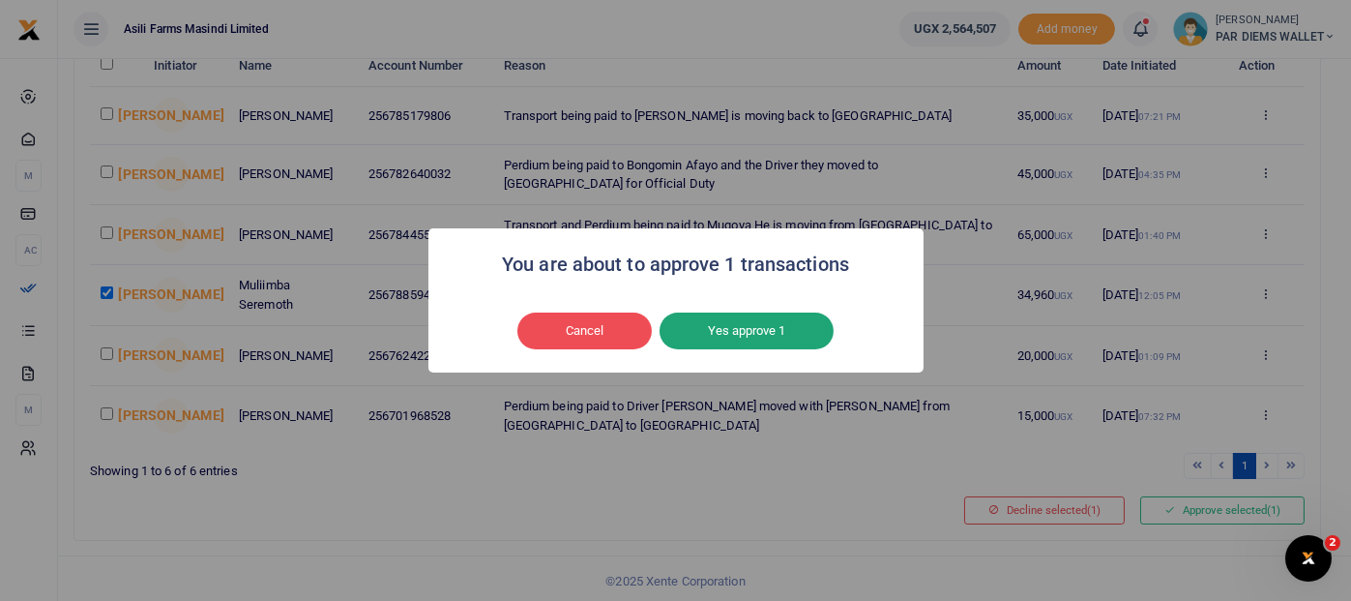
click at [781, 333] on button "Yes approve 1" at bounding box center [747, 330] width 174 height 37
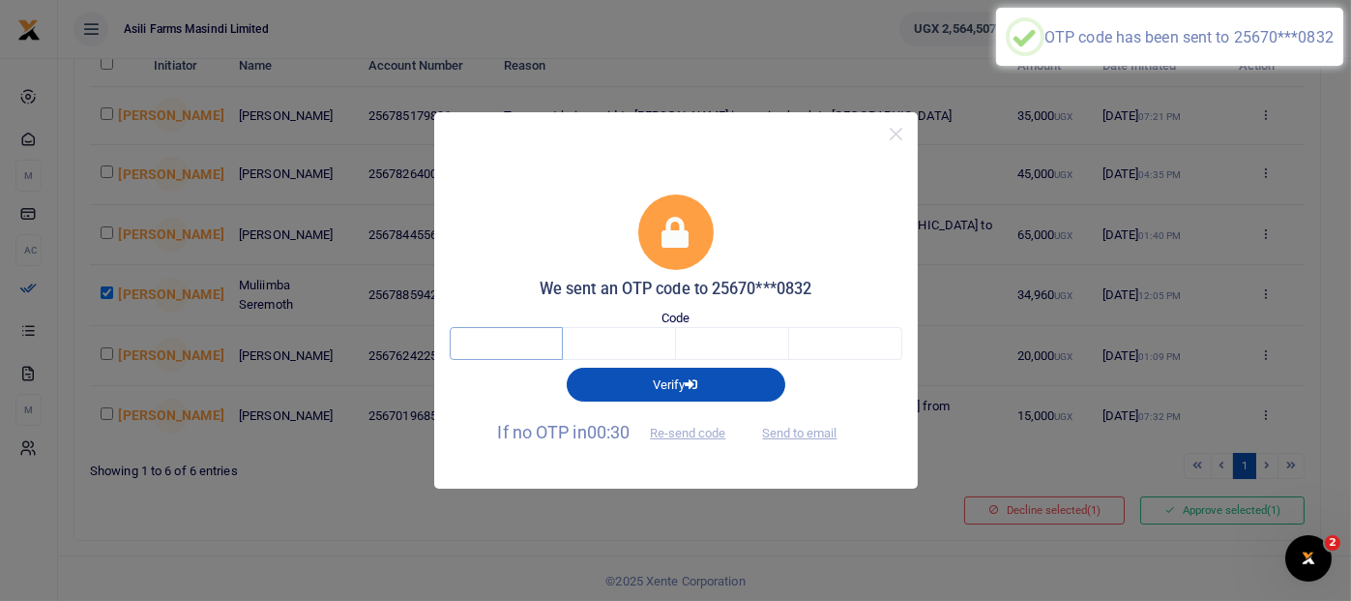
click at [512, 342] on input "text" at bounding box center [506, 343] width 113 height 33
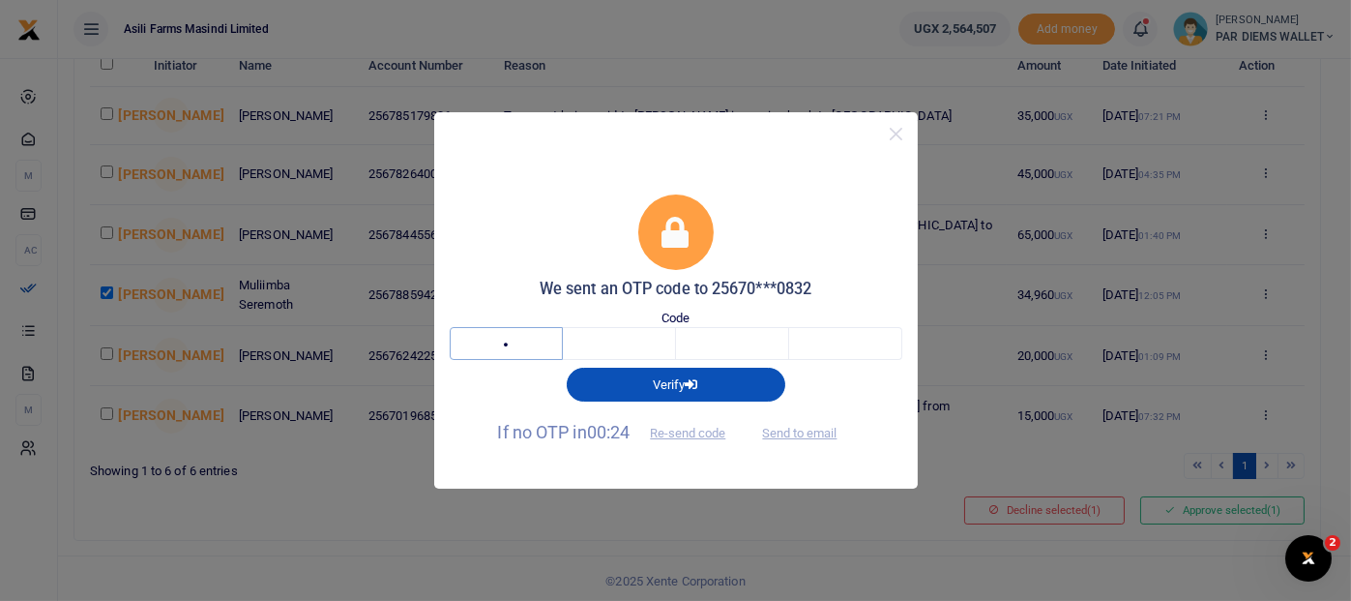
type input "4"
type input "6"
type input "1"
type input "3"
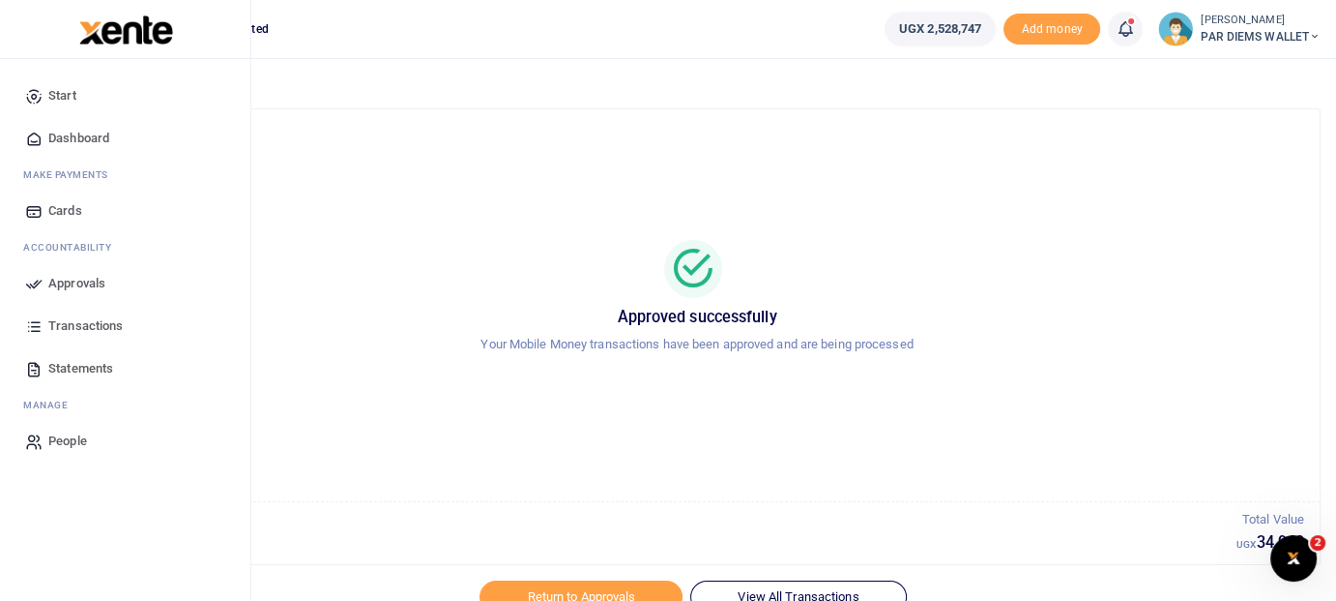
click at [86, 290] on span "Approvals" at bounding box center [76, 283] width 57 height 19
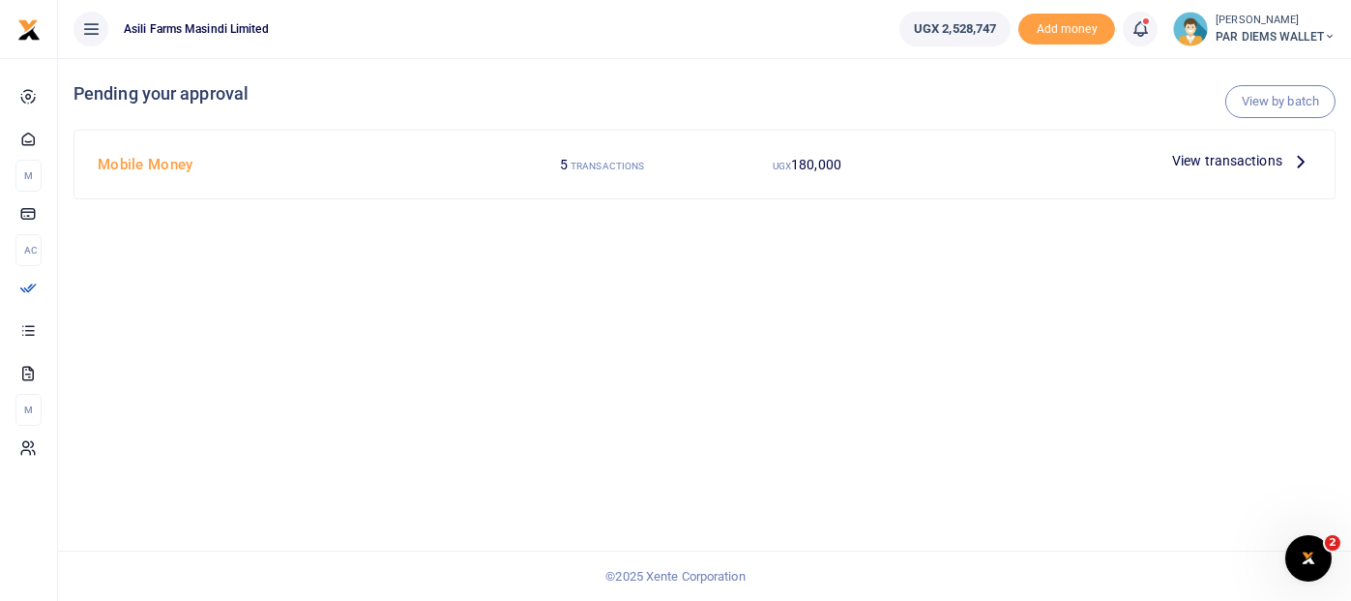
click at [1306, 159] on icon at bounding box center [1300, 160] width 21 height 21
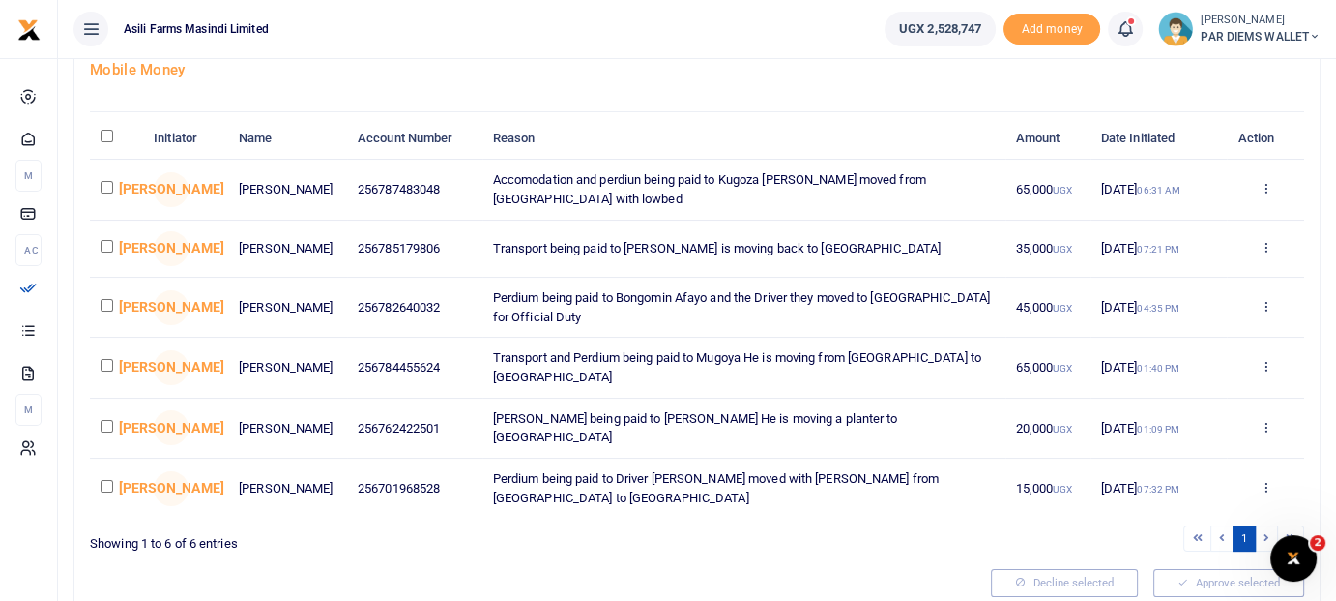
scroll to position [126, 0]
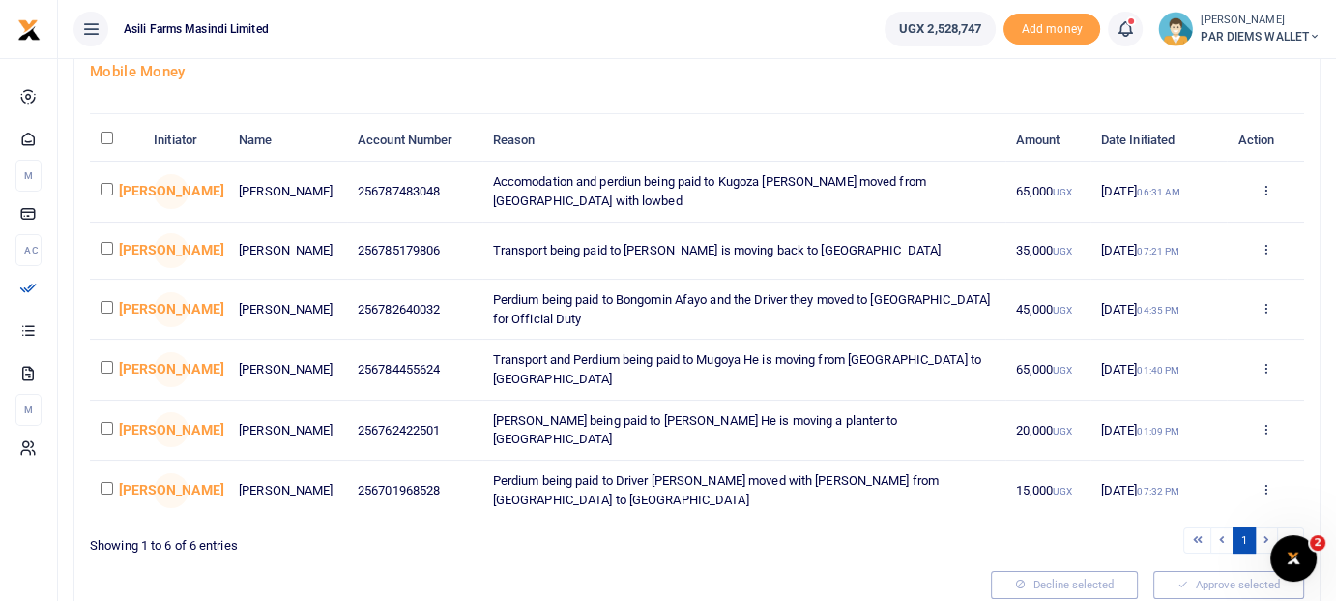
click at [105, 313] on input "checkbox" at bounding box center [107, 307] width 13 height 13
checkbox input "true"
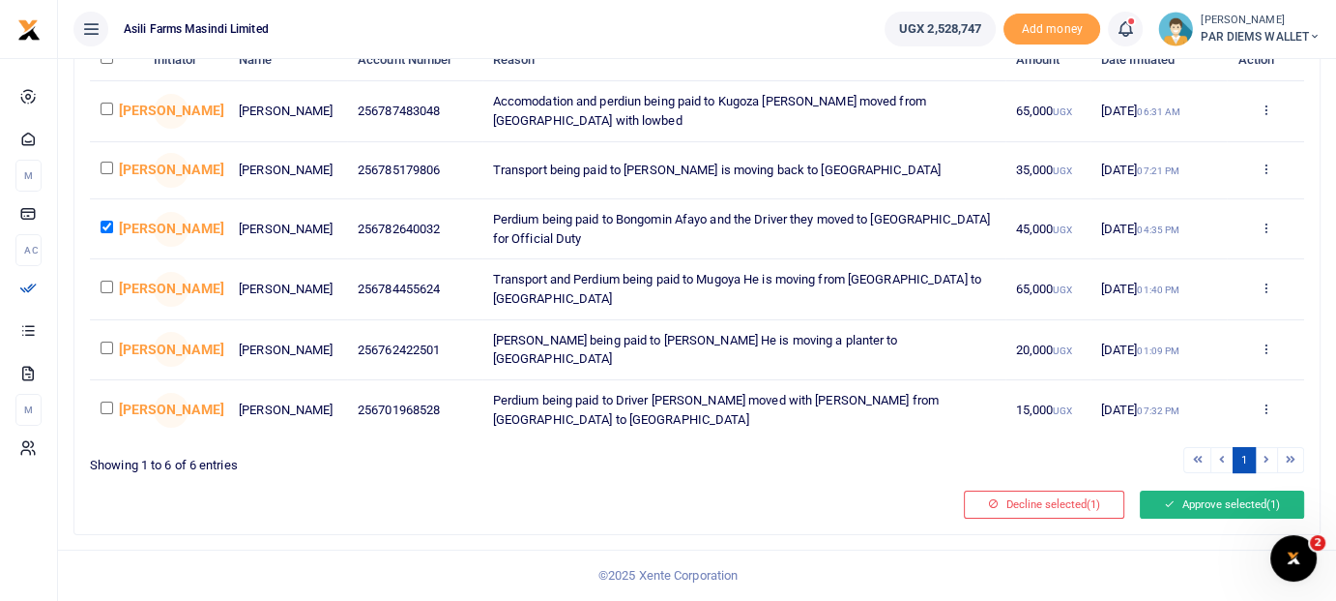
click at [1175, 508] on button "Approve selected (1)" at bounding box center [1222, 503] width 164 height 27
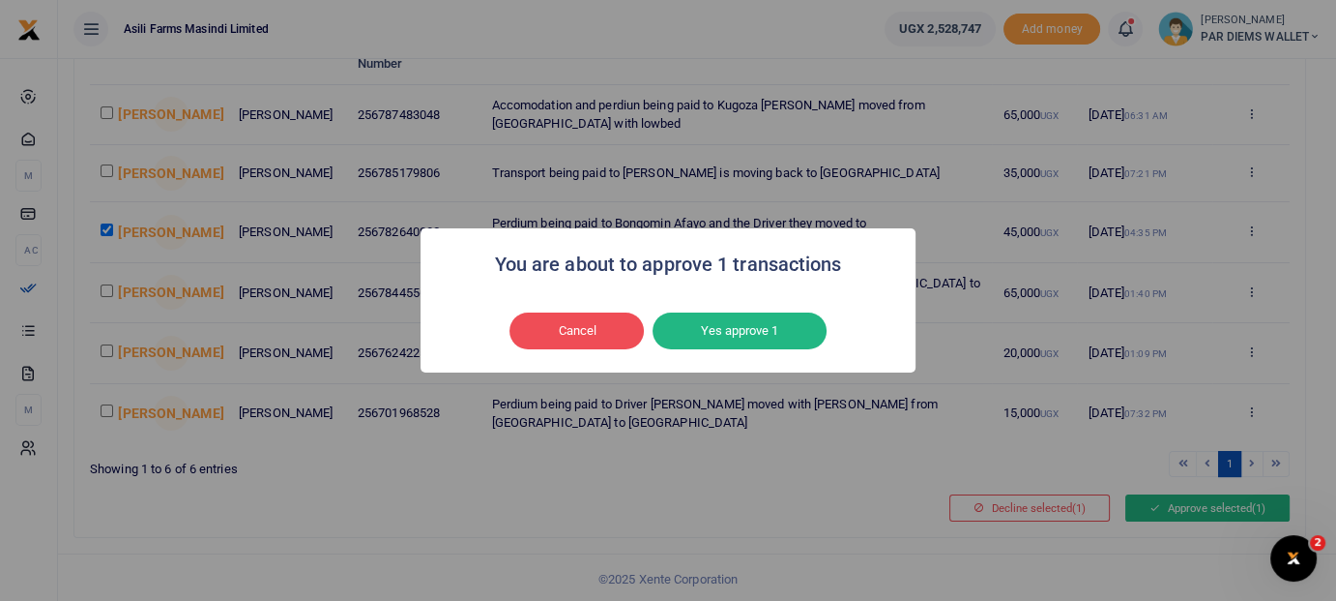
scroll to position [194, 0]
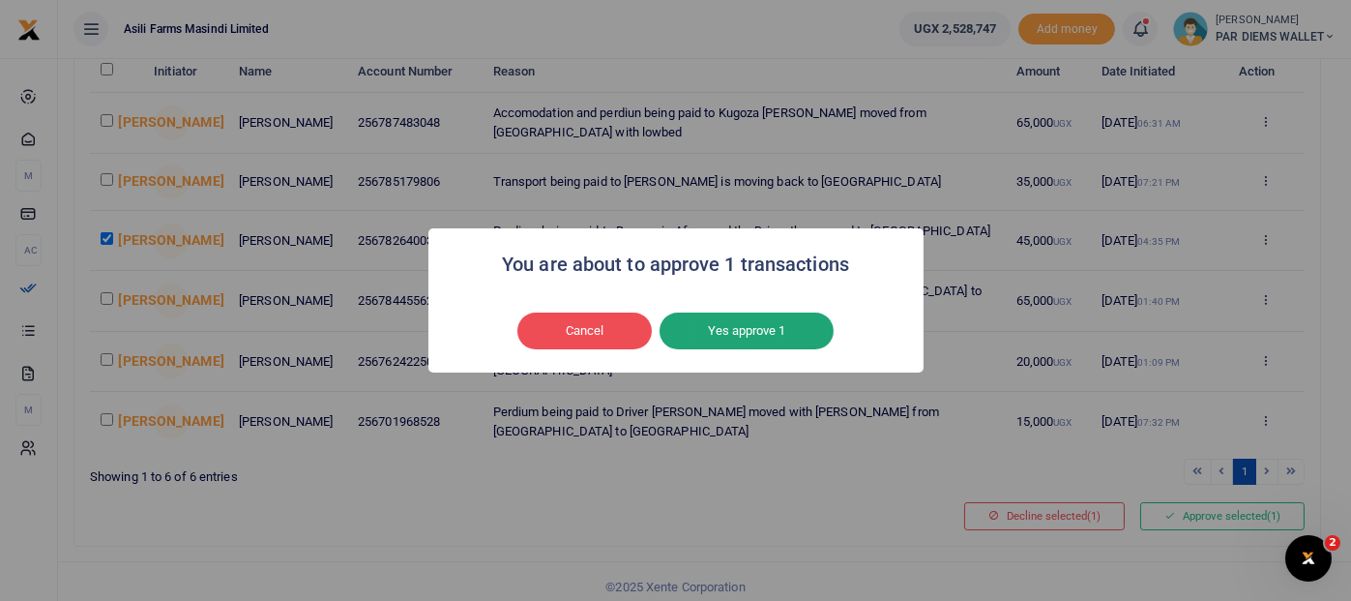
click at [809, 339] on button "Yes approve 1" at bounding box center [747, 330] width 174 height 37
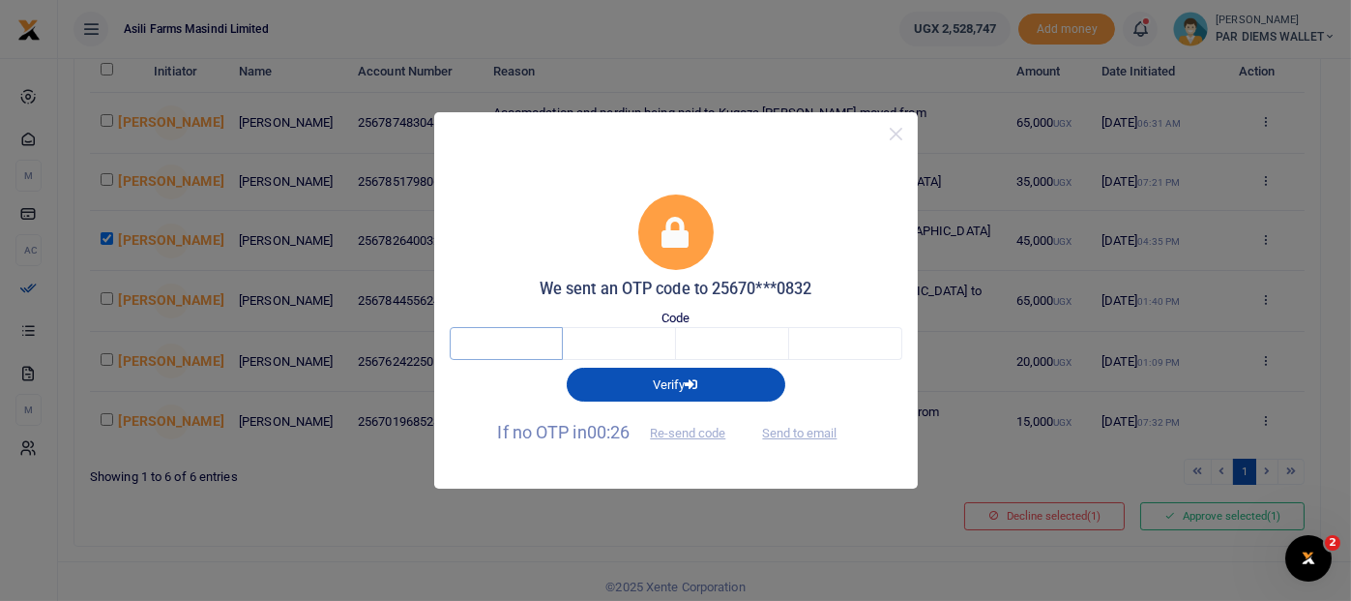
click at [520, 347] on input "text" at bounding box center [506, 343] width 113 height 33
type input "3"
type input "8"
type input "2"
type input "0"
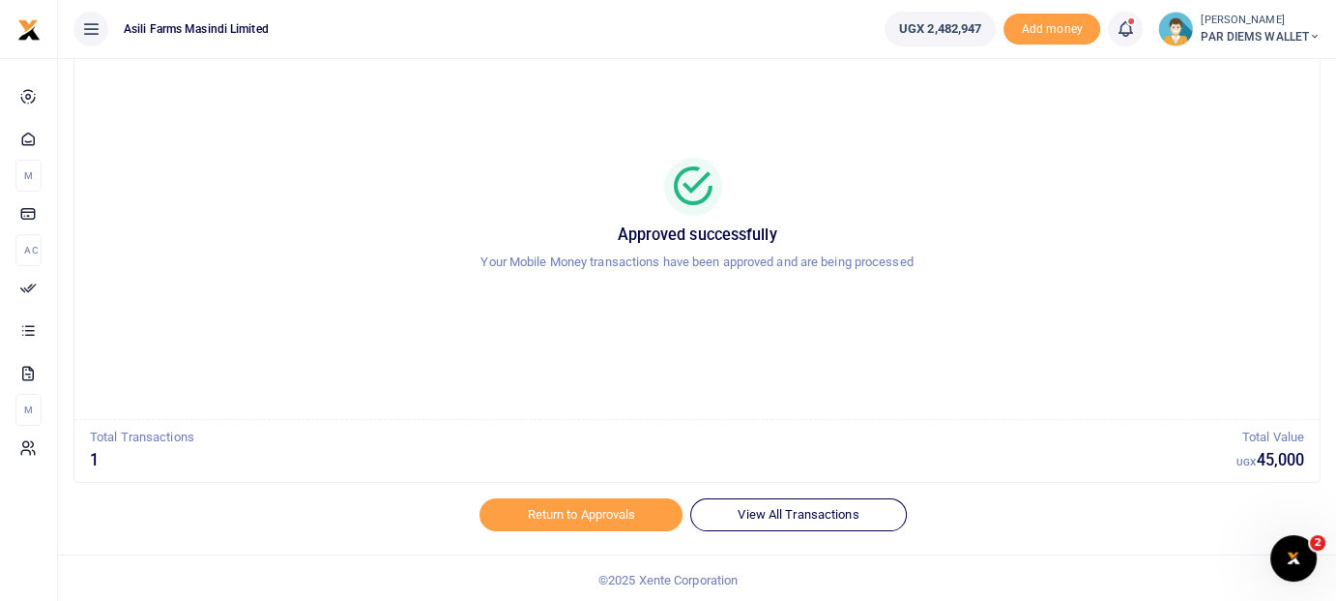
scroll to position [85, 0]
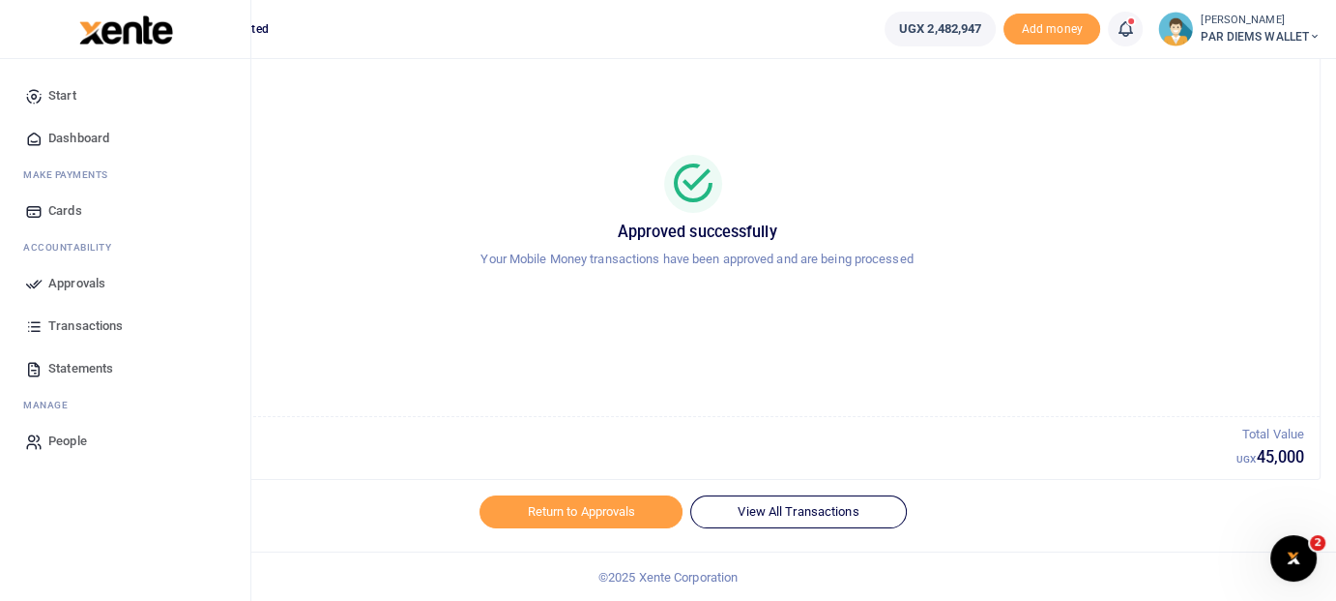
click at [62, 280] on span "Approvals" at bounding box center [76, 283] width 57 height 19
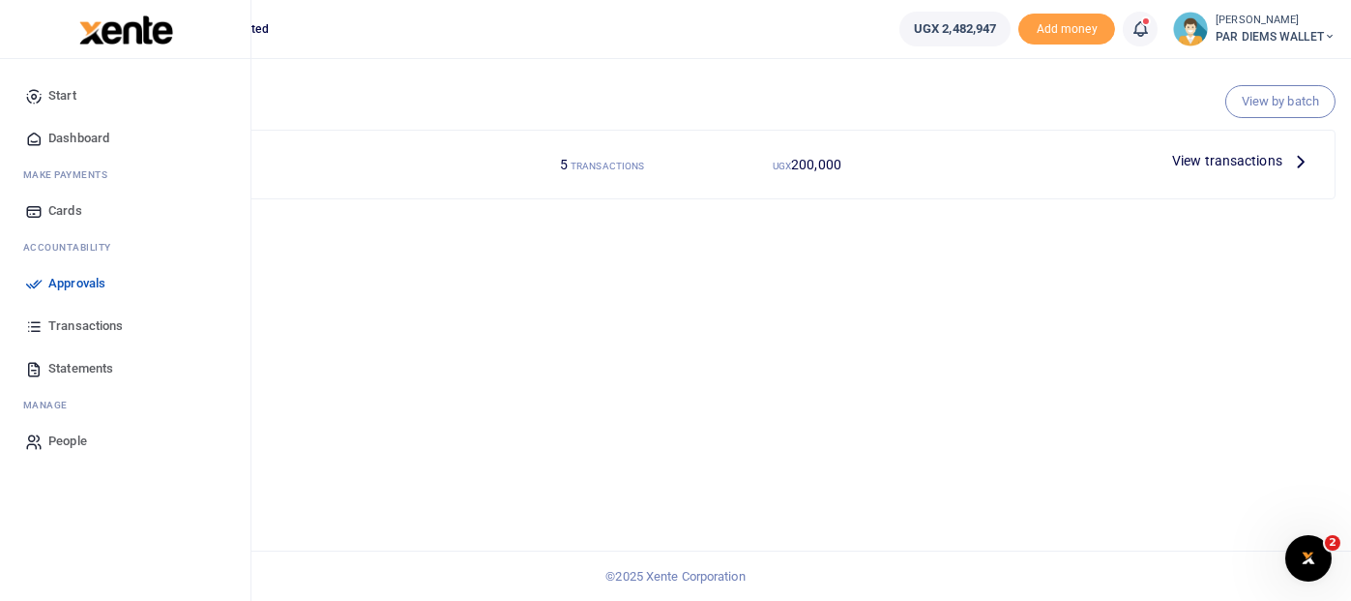
click at [87, 327] on span "Transactions" at bounding box center [85, 325] width 74 height 19
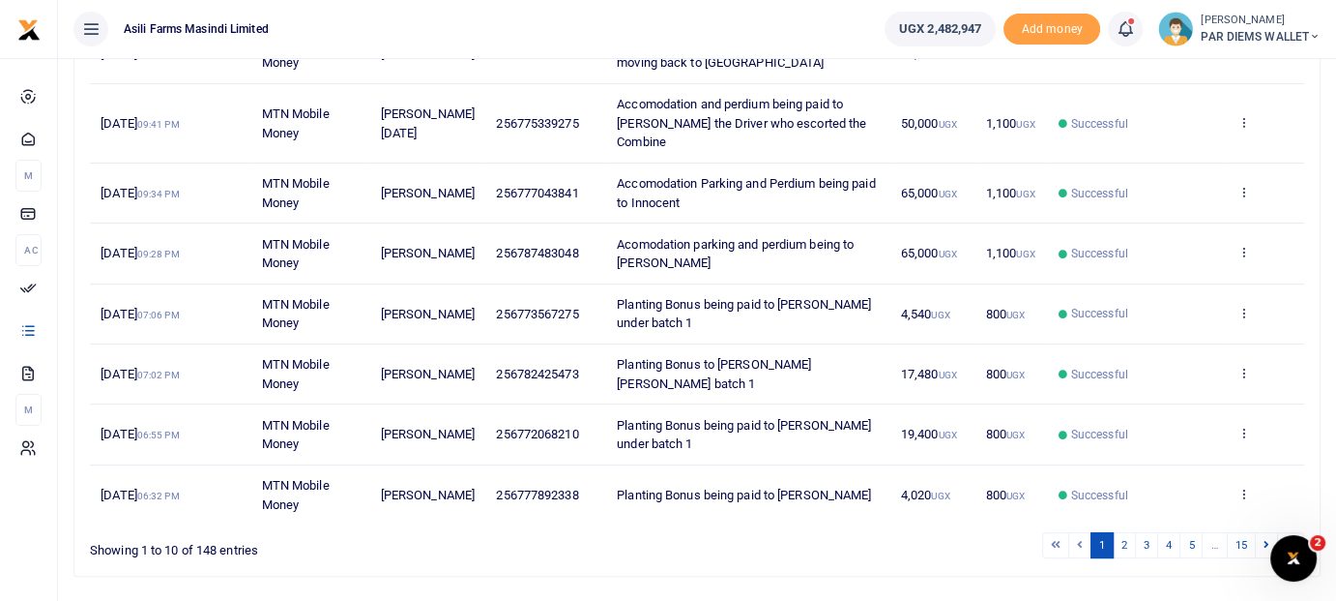
scroll to position [484, 0]
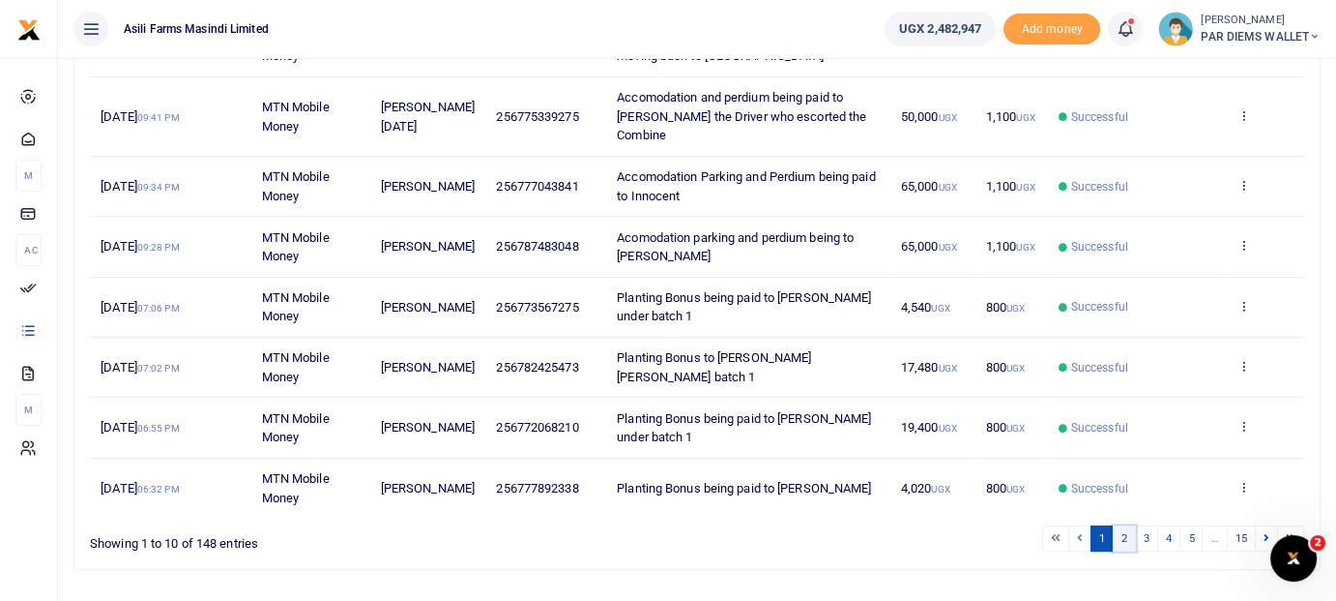
click at [1128, 525] on link "2" at bounding box center [1124, 538] width 23 height 26
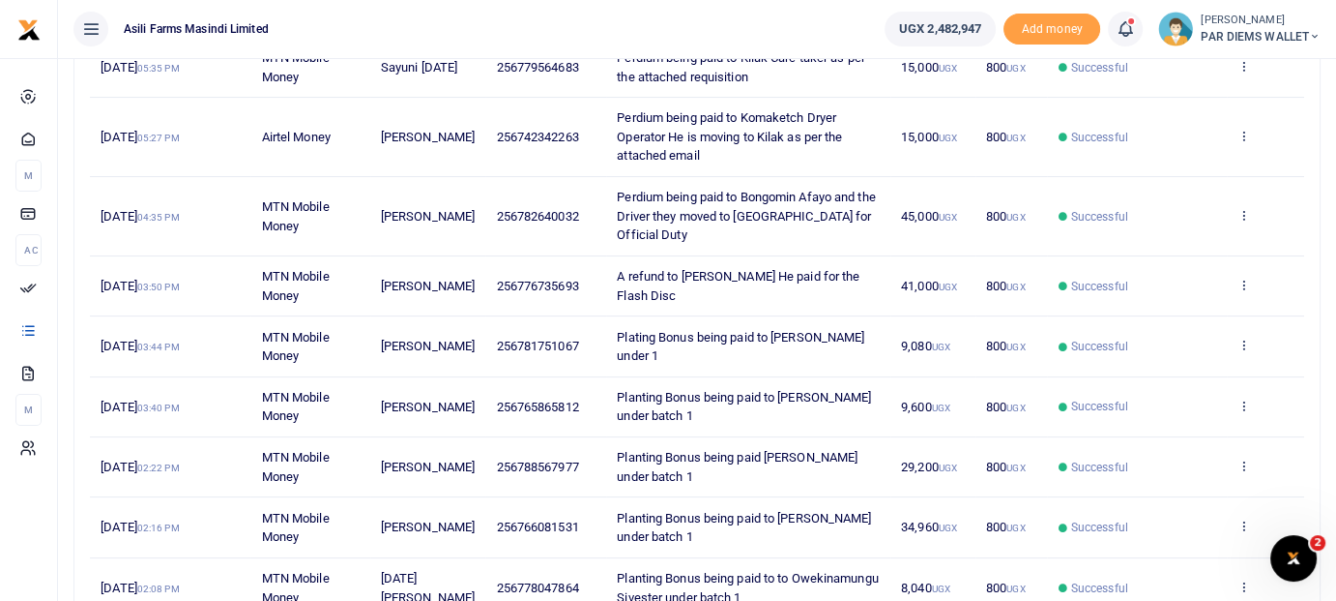
scroll to position [387, 0]
